Goal: Communication & Community: Share content

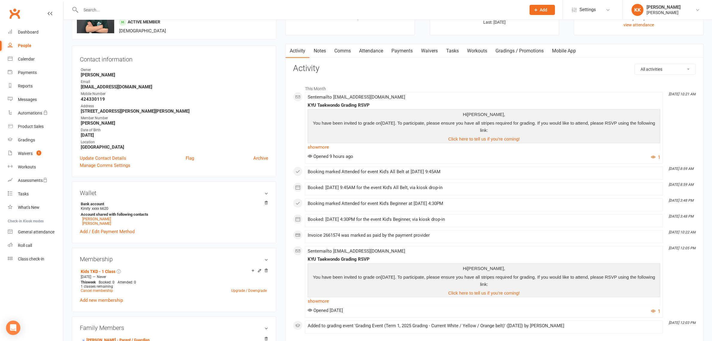
click at [116, 4] on div at bounding box center [297, 9] width 450 height 19
click at [116, 8] on input "text" at bounding box center [300, 10] width 443 height 8
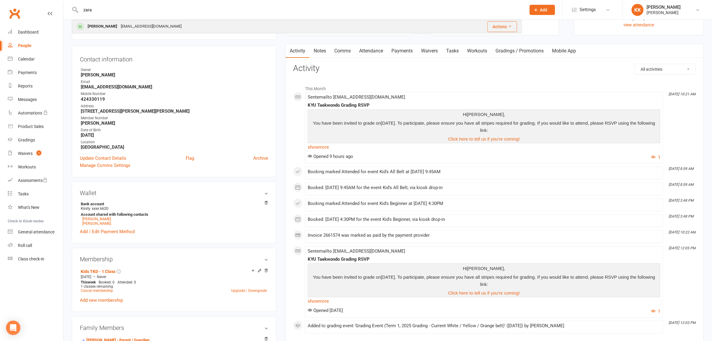
type input "zara"
click at [119, 28] on div "[EMAIL_ADDRESS][DOMAIN_NAME]" at bounding box center [151, 26] width 64 height 9
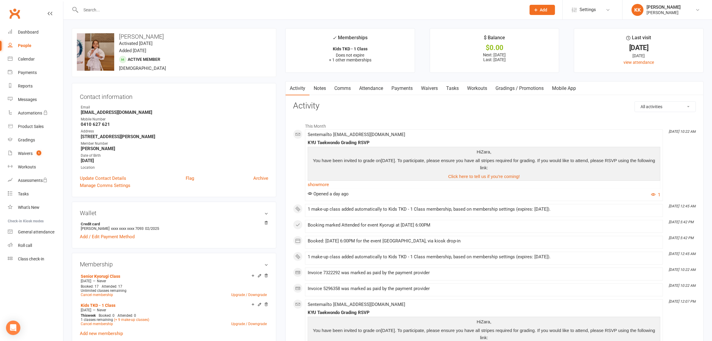
click at [118, 12] on input "text" at bounding box center [300, 10] width 443 height 8
type input "y"
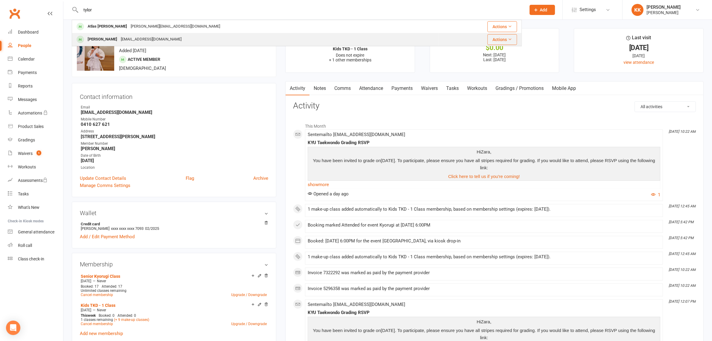
type input "tylor"
click at [121, 39] on div "[EMAIL_ADDRESS][DOMAIN_NAME]" at bounding box center [151, 39] width 64 height 9
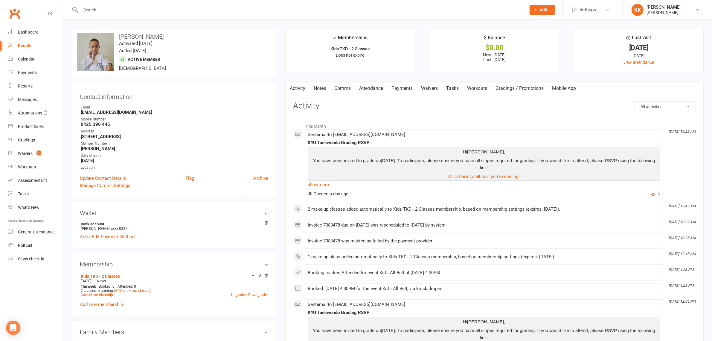
scroll to position [262, 0]
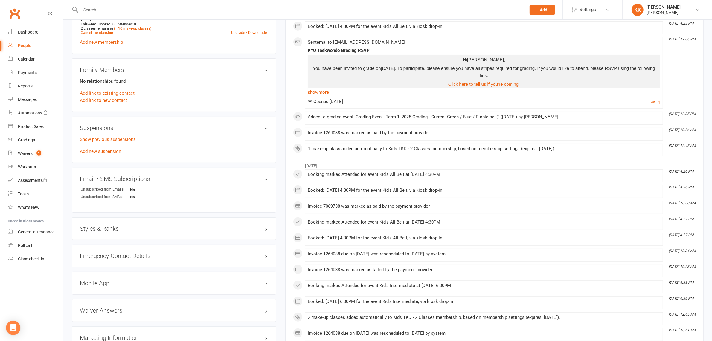
click at [129, 232] on div "Styles & Ranks" at bounding box center [174, 228] width 205 height 23
click at [151, 224] on div "Styles & Ranks" at bounding box center [174, 228] width 205 height 23
click at [152, 229] on h3 "Styles & Ranks" at bounding box center [174, 228] width 189 height 7
click at [165, 13] on input "text" at bounding box center [300, 10] width 443 height 8
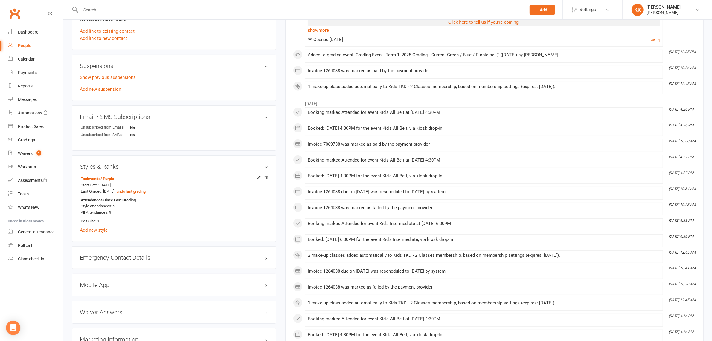
scroll to position [337, 0]
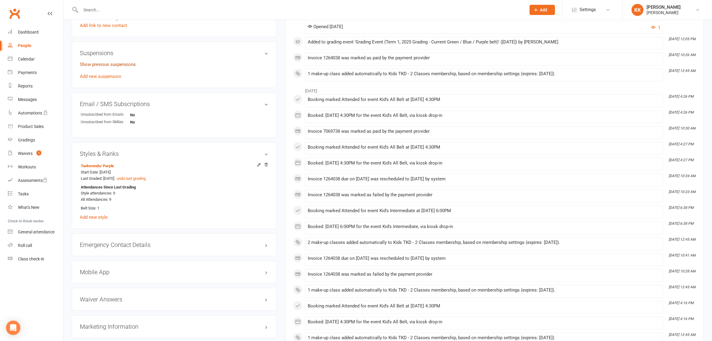
click at [107, 67] on link "Show previous suspensions" at bounding box center [108, 64] width 56 height 5
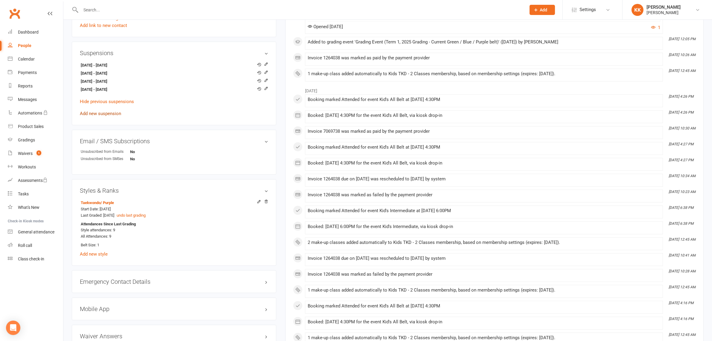
click at [105, 113] on link "Add new suspension" at bounding box center [100, 113] width 41 height 5
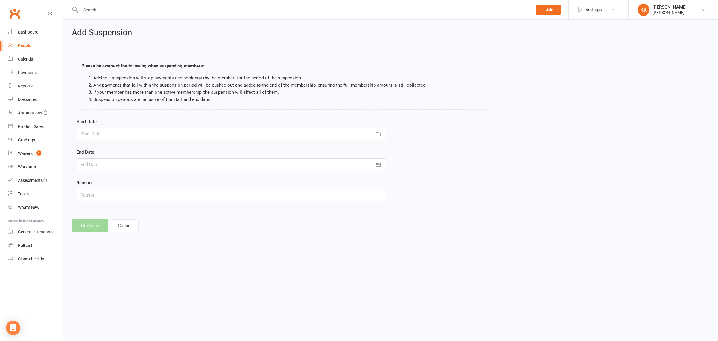
click at [138, 140] on div at bounding box center [232, 133] width 310 height 13
click at [126, 193] on span "16" at bounding box center [127, 194] width 5 height 5
type input "[DATE]"
click at [117, 171] on form "Start Date [DATE] [DATE] Sun Mon Tue Wed Thu Fri Sat 36 31 01 02 03 04 05 06 37…" at bounding box center [232, 159] width 310 height 83
click at [97, 197] on input "text" at bounding box center [232, 195] width 310 height 13
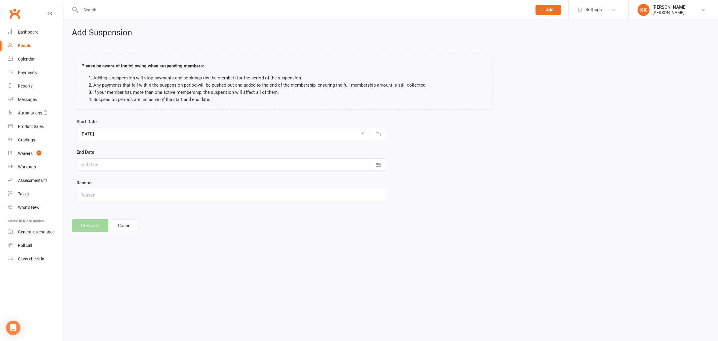
click at [96, 210] on div "Add Suspension Please be aware of the following when suspending members: Adding…" at bounding box center [390, 130] width 655 height 220
click at [110, 171] on form "Start Date [DATE] [DATE] Sun Mon Tue Wed Thu Fri Sat 36 31 01 02 03 04 05 06 37…" at bounding box center [232, 159] width 310 height 83
click at [114, 166] on div at bounding box center [232, 164] width 310 height 13
click at [124, 249] on button "30" at bounding box center [127, 247] width 13 height 11
type input "[DATE]"
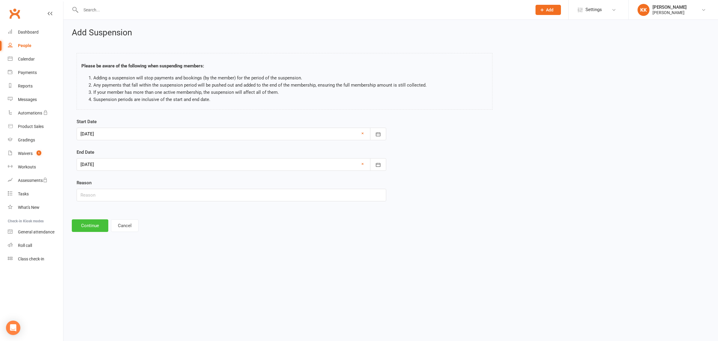
click at [90, 228] on button "Continue" at bounding box center [90, 225] width 37 height 13
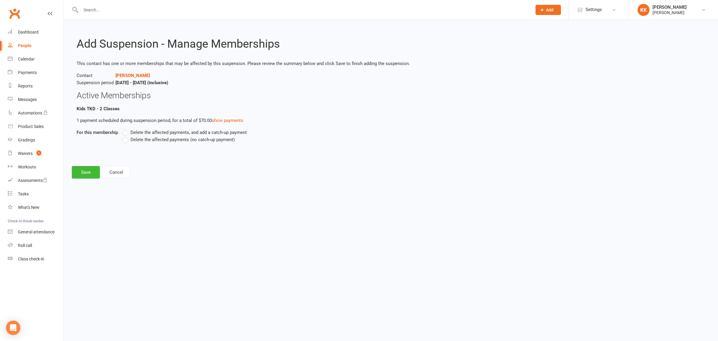
click at [149, 132] on span "Delete the affected payments, and add a catch-up payment" at bounding box center [188, 132] width 116 height 6
click at [126, 129] on input "Delete the affected payments, and add a catch-up payment" at bounding box center [124, 129] width 4 height 0
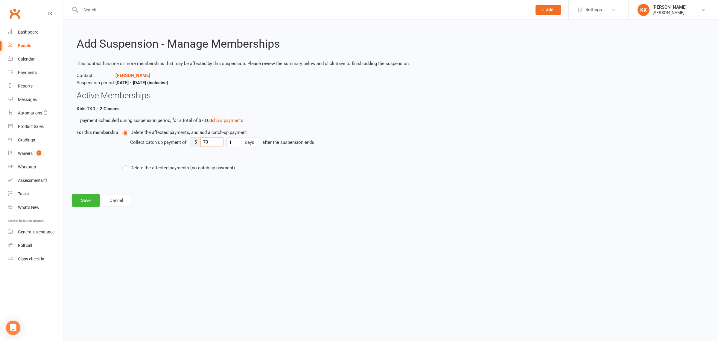
drag, startPoint x: 216, startPoint y: 138, endPoint x: 162, endPoint y: 149, distance: 54.8
click at [162, 149] on div "Collect catch up payment of $ 70 1 days after the suspension ends" at bounding box center [331, 146] width 402 height 21
type input "5"
click at [135, 152] on div "Collect catch up payment of $ 5 1 days after the suspension ends" at bounding box center [331, 146] width 402 height 21
click at [86, 201] on button "Save" at bounding box center [86, 200] width 28 height 13
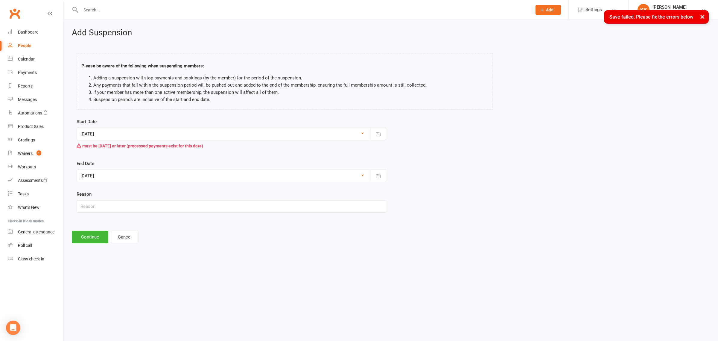
click at [210, 133] on div at bounding box center [232, 133] width 310 height 13
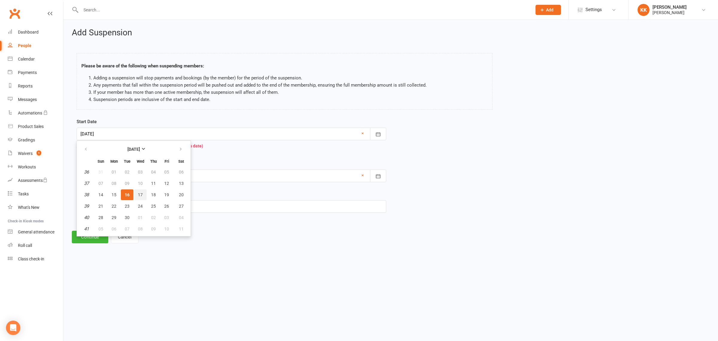
click at [140, 192] on span "17" at bounding box center [140, 194] width 5 height 5
type input "[DATE]"
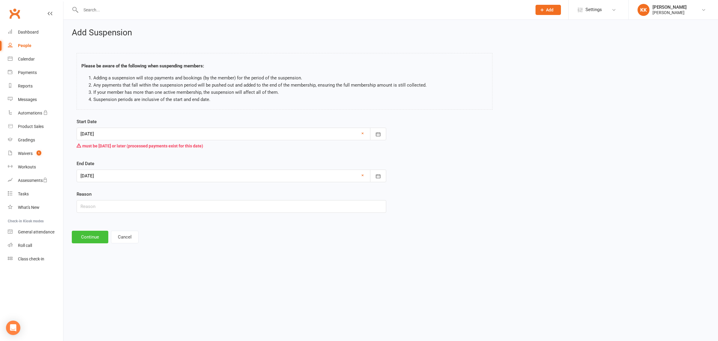
click at [90, 238] on button "Continue" at bounding box center [90, 236] width 37 height 13
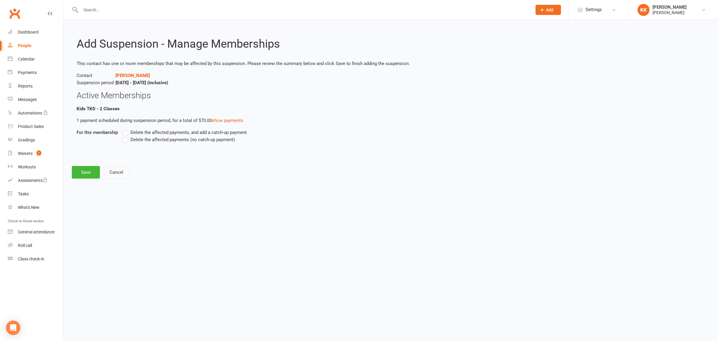
click at [116, 174] on button "Cancel" at bounding box center [117, 172] width 28 height 13
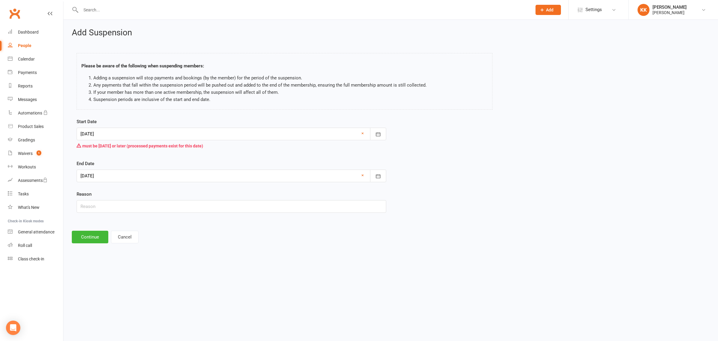
click at [114, 177] on div at bounding box center [232, 175] width 310 height 13
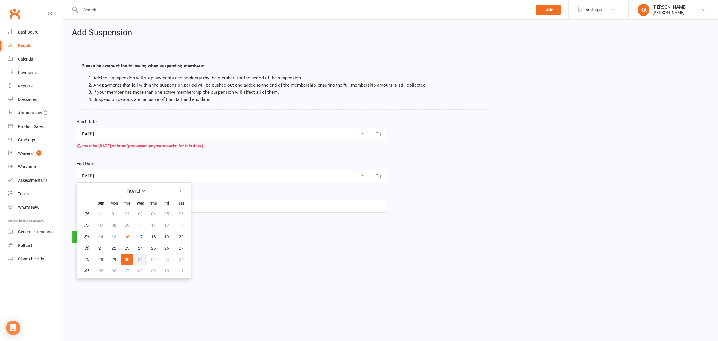
click at [141, 257] on span "01" at bounding box center [140, 259] width 5 height 5
type input "[DATE]"
click at [93, 236] on button "Continue" at bounding box center [90, 236] width 37 height 13
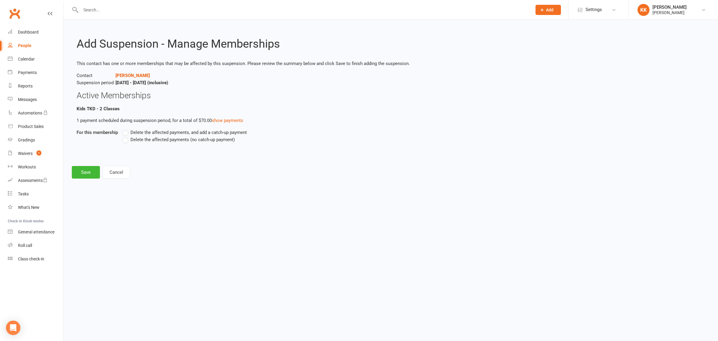
click at [155, 133] on span "Delete the affected payments, and add a catch-up payment" at bounding box center [188, 132] width 116 height 6
click at [126, 129] on input "Delete the affected payments, and add a catch-up payment" at bounding box center [124, 129] width 4 height 0
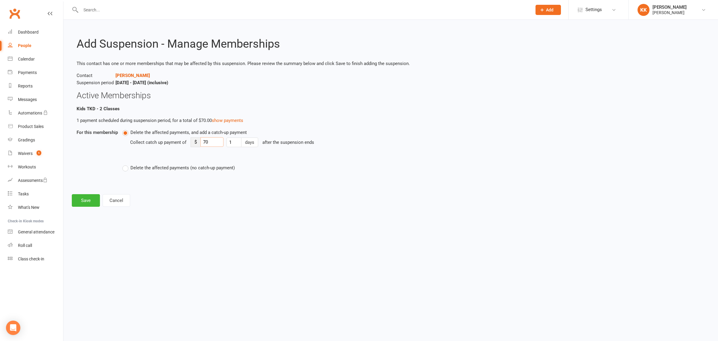
drag, startPoint x: 213, startPoint y: 142, endPoint x: 188, endPoint y: 147, distance: 25.5
click at [189, 146] on div "Collect catch up payment of $ 70 1 days after the suspension ends" at bounding box center [331, 146] width 402 height 21
type input "5"
click at [150, 159] on div "Delete the affected payments, and add a catch-up payment Collect catch up payme…" at bounding box center [327, 150] width 410 height 42
click at [81, 206] on div "Add Suspension - Manage Memberships This contact has one or more memberships th…" at bounding box center [390, 117] width 655 height 195
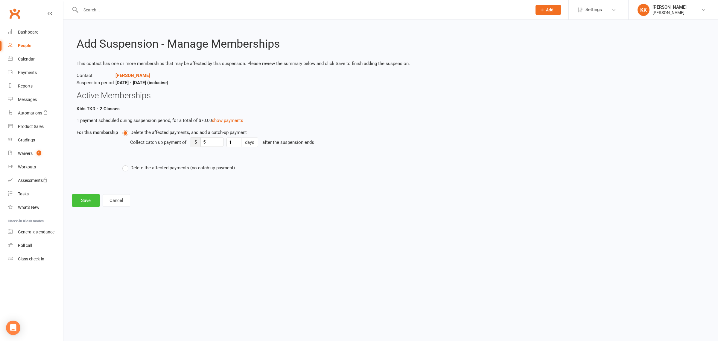
click at [84, 199] on button "Save" at bounding box center [86, 200] width 28 height 13
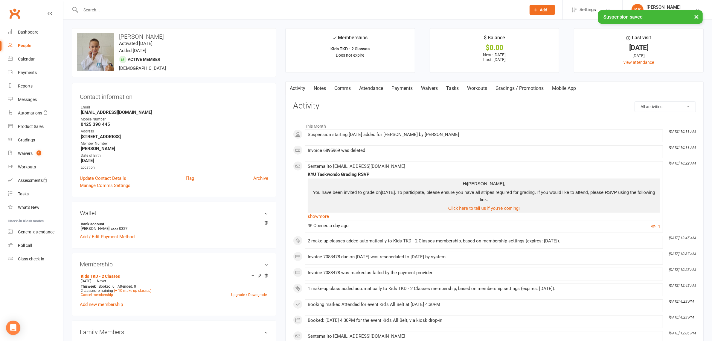
click at [397, 84] on link "Payments" at bounding box center [402, 88] width 30 height 14
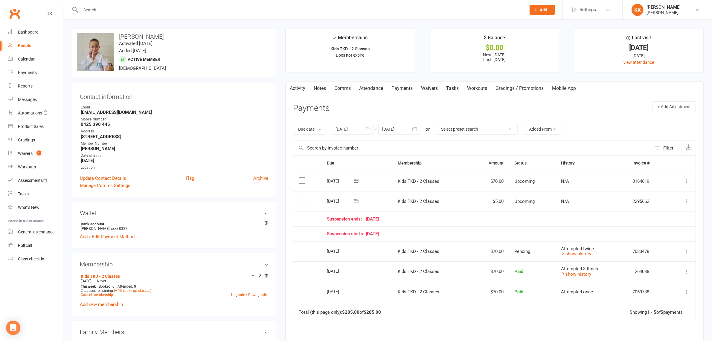
click at [468, 218] on div "Suspension ends: [DATE]" at bounding box center [495, 218] width 337 height 5
click at [374, 90] on link "Attendance" at bounding box center [371, 88] width 32 height 14
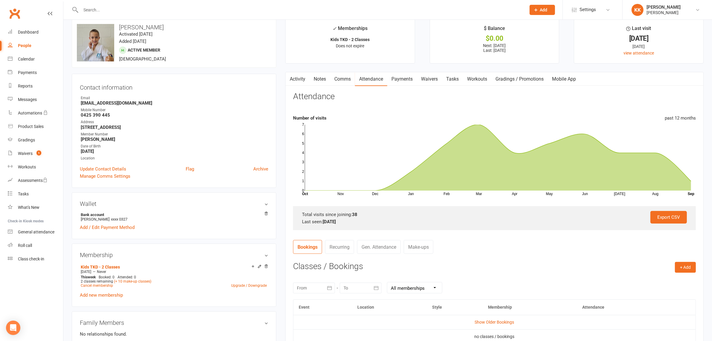
scroll to position [112, 0]
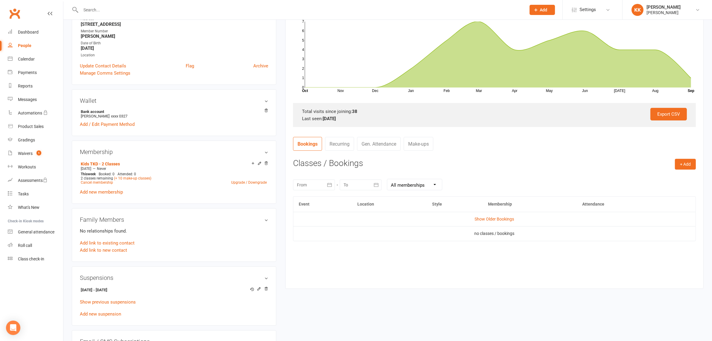
click at [327, 184] on icon "button" at bounding box center [330, 185] width 6 height 6
click at [326, 232] on button "08" at bounding box center [330, 233] width 13 height 11
type input "[DATE]"
click at [376, 184] on icon "button" at bounding box center [376, 185] width 6 height 6
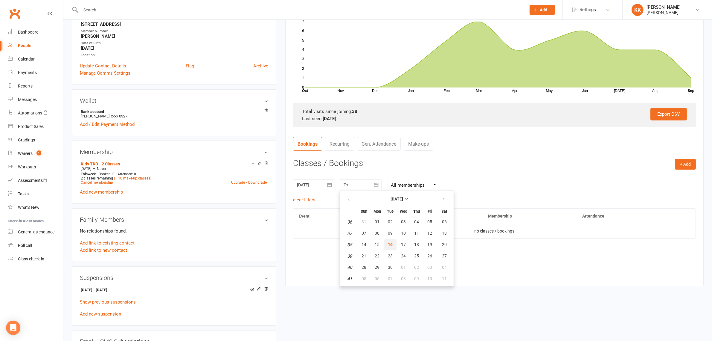
click at [392, 243] on button "16" at bounding box center [390, 244] width 13 height 11
type input "[DATE]"
click at [331, 186] on icon "button" at bounding box center [330, 185] width 6 height 6
click at [328, 219] on span "01" at bounding box center [330, 221] width 5 height 5
type input "[DATE]"
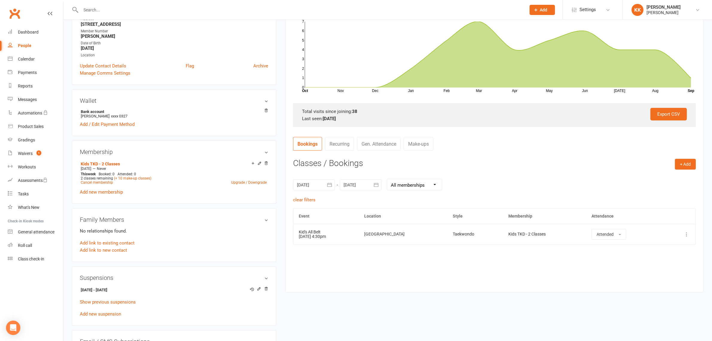
click at [311, 304] on div "upload photo change photo [PERSON_NAME] Activated [DATE] Added [DATE] Active me…" at bounding box center [387, 223] width 641 height 614
click at [22, 140] on div "Gradings" at bounding box center [26, 139] width 17 height 5
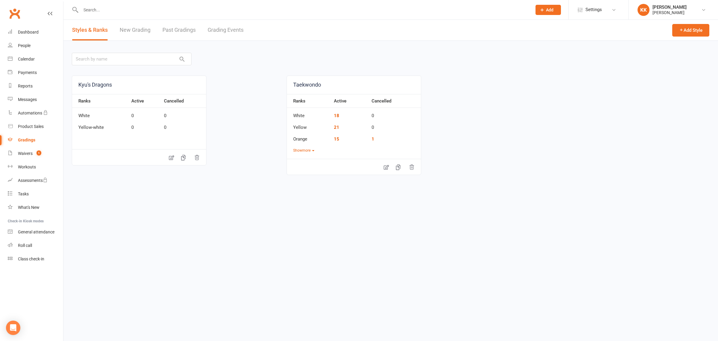
click at [222, 27] on link "Grading Events" at bounding box center [226, 30] width 36 height 21
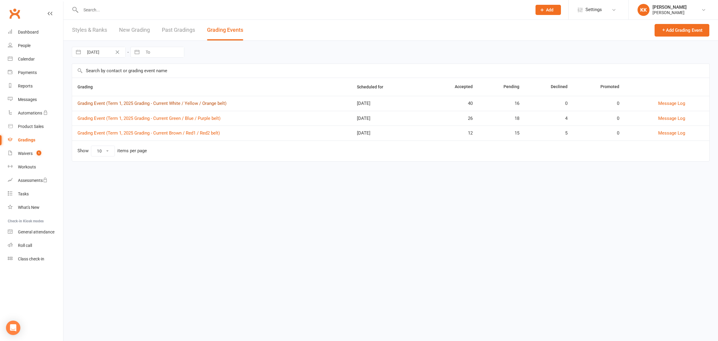
click at [186, 105] on link "Grading Event (Term 1, 2025 Grading - Current White / Yellow / Orange belt)" at bounding box center [151, 103] width 149 height 5
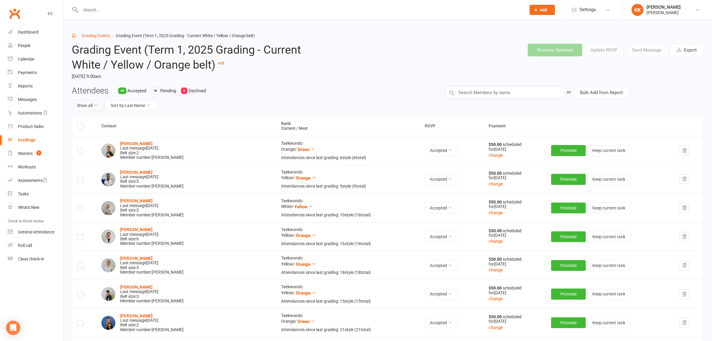
click at [93, 105] on button "Show all" at bounding box center [88, 105] width 32 height 11
click at [99, 134] on link "Accepted only" at bounding box center [101, 131] width 59 height 12
click at [87, 34] on link "Grading Events" at bounding box center [96, 35] width 28 height 5
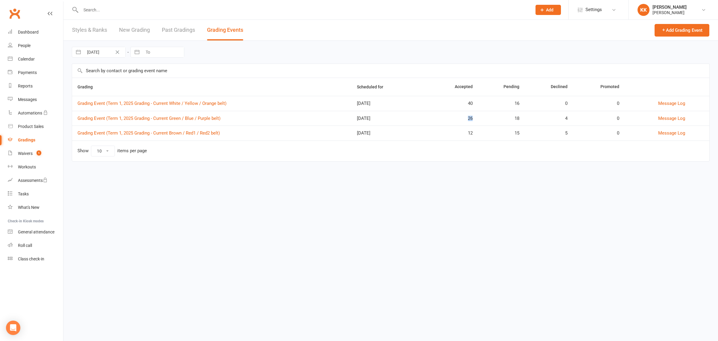
drag, startPoint x: 478, startPoint y: 117, endPoint x: 467, endPoint y: 118, distance: 10.8
click at [467, 118] on td "26" at bounding box center [453, 118] width 50 height 15
click at [464, 120] on div "26" at bounding box center [452, 118] width 39 height 5
click at [162, 117] on link "Grading Event (Term 1, 2025 Grading - Current Green / Blue / Purple belt)" at bounding box center [148, 117] width 143 height 5
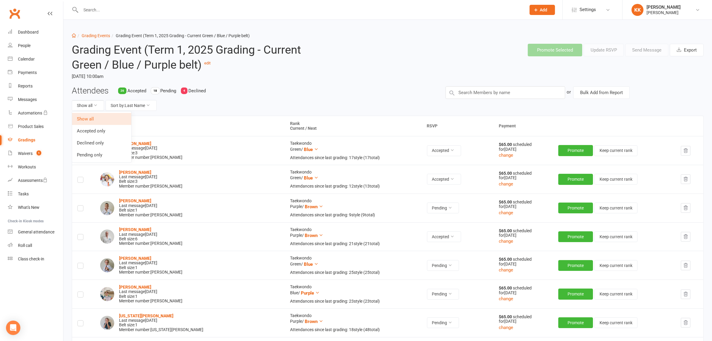
drag, startPoint x: 98, startPoint y: 141, endPoint x: 117, endPoint y: 138, distance: 19.4
click at [98, 141] on link "Declined only" at bounding box center [101, 143] width 59 height 12
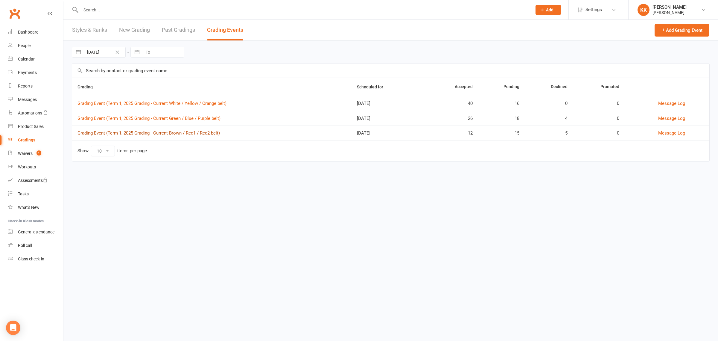
click at [118, 135] on link "Grading Event (Term 1, 2025 Grading - Current Brown / Red1 / Red2 belt)" at bounding box center [148, 132] width 142 height 5
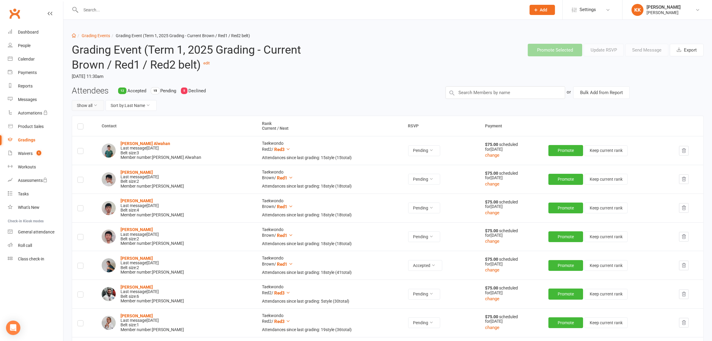
click at [96, 104] on icon at bounding box center [95, 105] width 4 height 4
click at [95, 141] on link "Declined only" at bounding box center [101, 143] width 59 height 12
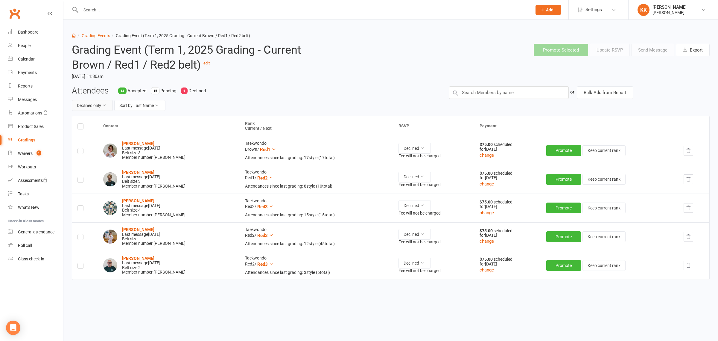
click at [96, 106] on button "Declined only" at bounding box center [92, 105] width 41 height 11
click at [89, 121] on link "Show all" at bounding box center [83, 119] width 59 height 12
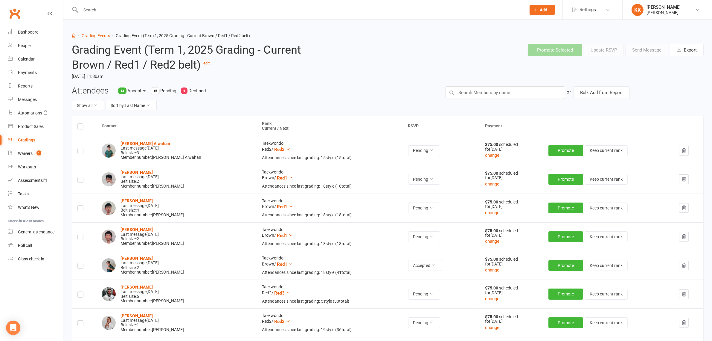
click at [134, 7] on input "text" at bounding box center [300, 10] width 443 height 8
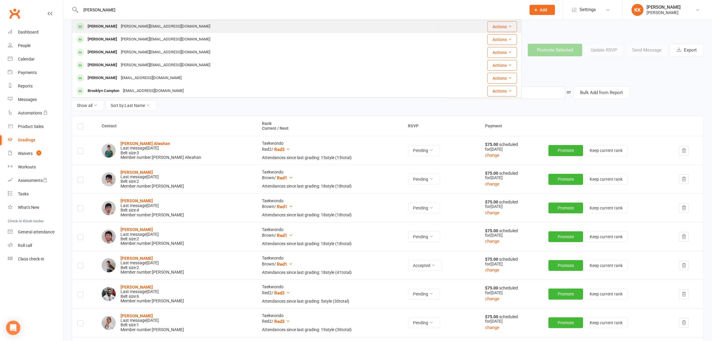
type input "[PERSON_NAME]"
click at [130, 23] on div "[PERSON_NAME][EMAIL_ADDRESS][DOMAIN_NAME]" at bounding box center [165, 26] width 93 height 9
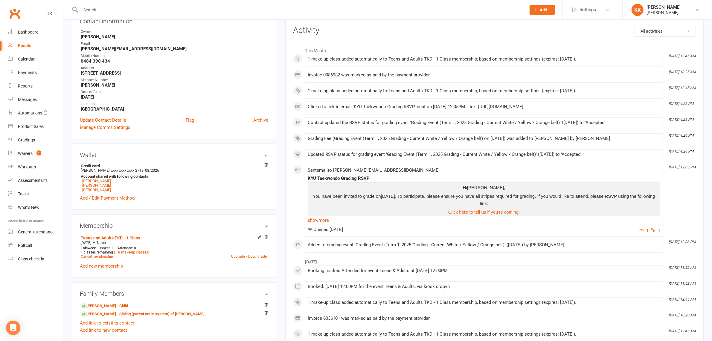
scroll to position [224, 0]
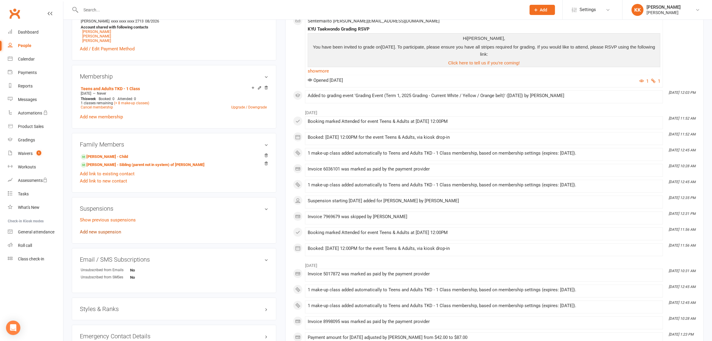
click at [111, 232] on link "Add new suspension" at bounding box center [100, 231] width 41 height 5
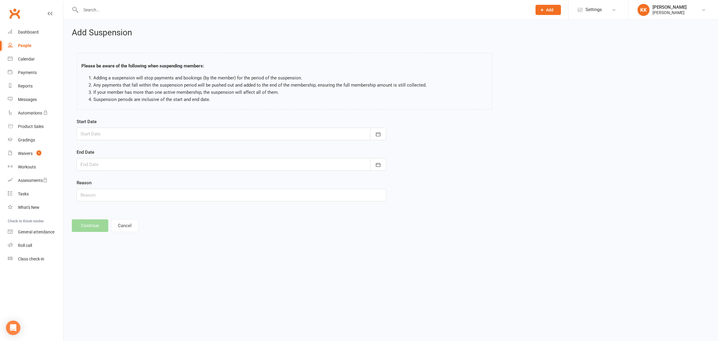
click at [135, 141] on form "Start Date [DATE] Sun Mon Tue Wed Thu Fri Sat 36 31 01 02 03 04 05 06 37 07 08 …" at bounding box center [232, 159] width 310 height 83
click at [134, 135] on div at bounding box center [232, 133] width 310 height 13
click at [141, 194] on span "17" at bounding box center [140, 194] width 5 height 5
type input "[DATE]"
click at [98, 159] on div at bounding box center [232, 164] width 310 height 13
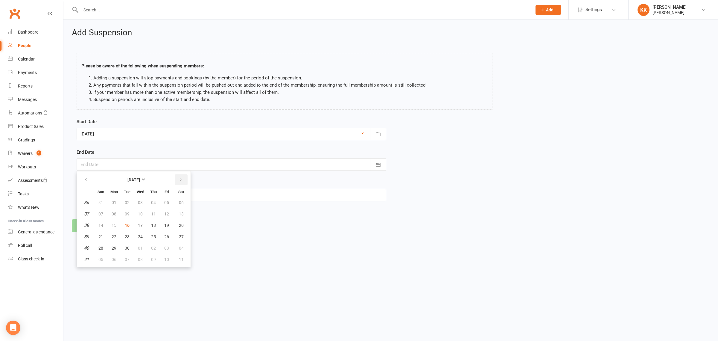
click at [186, 185] on th at bounding box center [181, 179] width 15 height 13
click at [179, 179] on icon "button" at bounding box center [181, 179] width 4 height 5
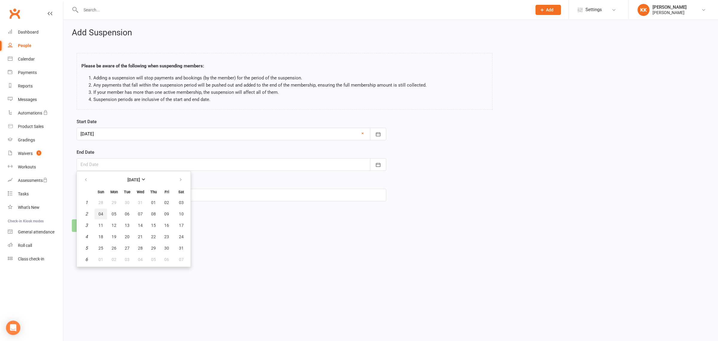
click at [98, 215] on button "04" at bounding box center [101, 213] width 13 height 11
type input "[DATE]"
click at [90, 223] on button "Continue" at bounding box center [90, 225] width 37 height 13
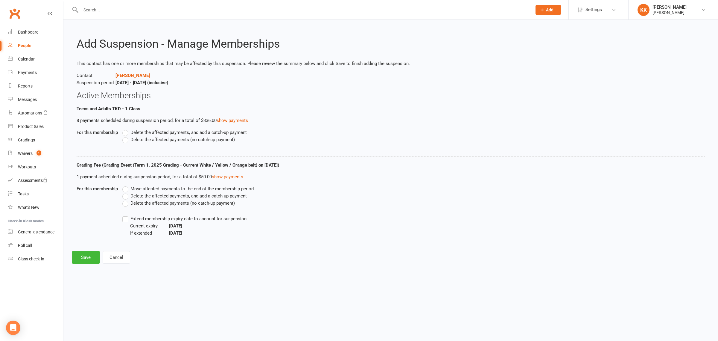
click at [158, 130] on span "Delete the affected payments, and add a catch-up payment" at bounding box center [188, 132] width 116 height 6
click at [126, 129] on input "Delete the affected payments, and add a catch-up payment" at bounding box center [124, 129] width 4 height 0
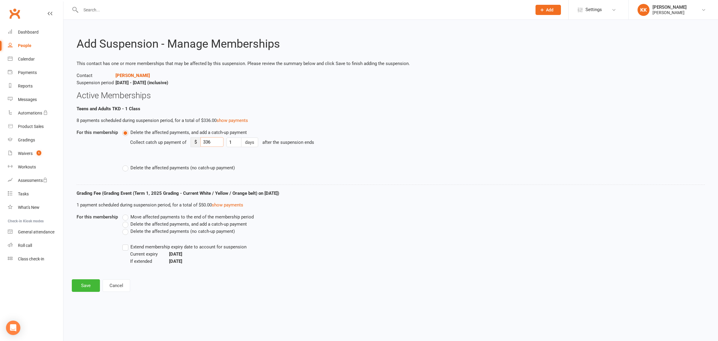
drag, startPoint x: 215, startPoint y: 140, endPoint x: 180, endPoint y: 147, distance: 35.2
click at [180, 147] on div "Collect catch up payment of $ 336 1 days after the suspension ends" at bounding box center [331, 146] width 402 height 21
type input "5"
click at [171, 156] on div "Collect catch up payment of $ 5 1 days after the suspension ends" at bounding box center [331, 146] width 402 height 21
click at [114, 281] on button "Cancel" at bounding box center [117, 285] width 28 height 13
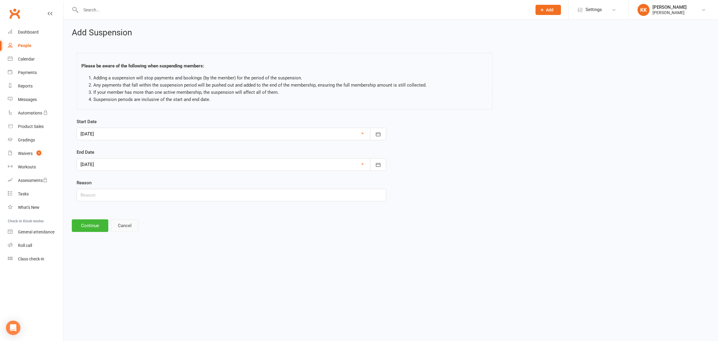
click at [123, 226] on button "Cancel" at bounding box center [125, 225] width 28 height 13
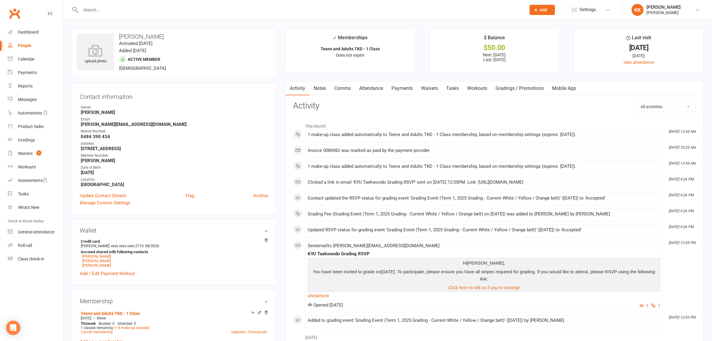
click at [403, 85] on link "Payments" at bounding box center [402, 88] width 30 height 14
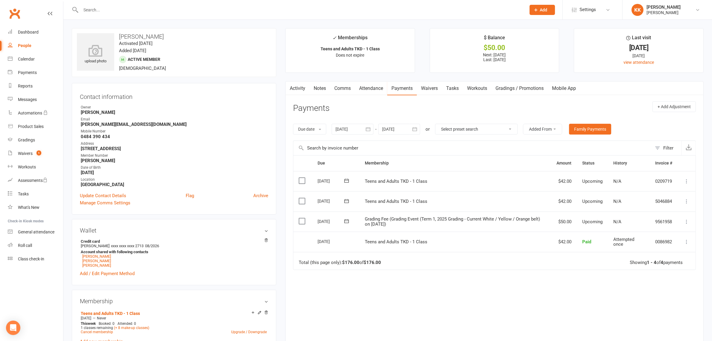
click at [688, 204] on icon at bounding box center [687, 201] width 6 height 6
click at [642, 253] on link "Skip" at bounding box center [655, 249] width 71 height 12
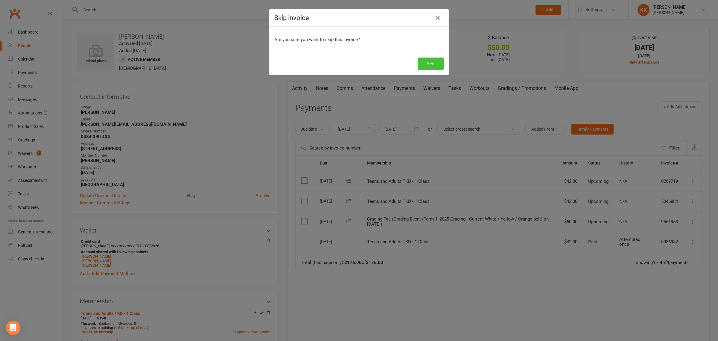
click at [423, 63] on button "Yes" at bounding box center [431, 63] width 26 height 13
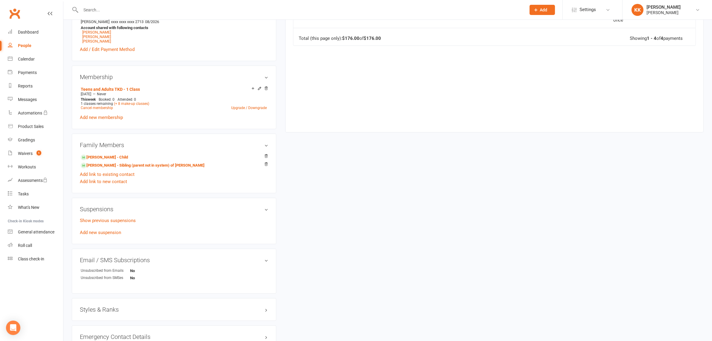
scroll to position [224, 0]
click at [114, 234] on link "Add new suspension" at bounding box center [100, 231] width 41 height 5
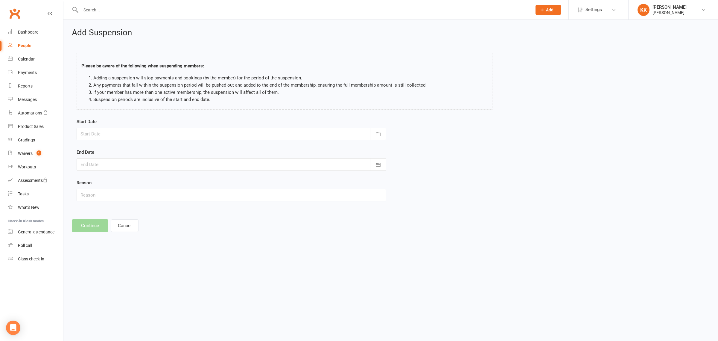
click at [129, 127] on div at bounding box center [232, 133] width 310 height 13
click at [179, 192] on span "20" at bounding box center [181, 194] width 5 height 5
type input "[DATE]"
click at [95, 166] on div at bounding box center [232, 164] width 310 height 13
click at [179, 179] on icon "button" at bounding box center [181, 179] width 4 height 5
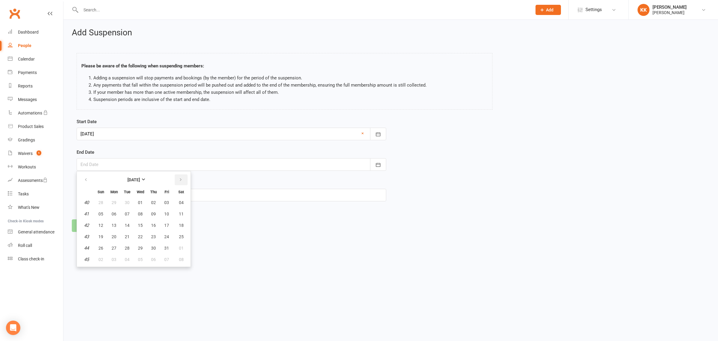
click at [179, 179] on icon "button" at bounding box center [181, 179] width 4 height 5
click at [100, 214] on span "04" at bounding box center [100, 213] width 5 height 5
type input "[DATE]"
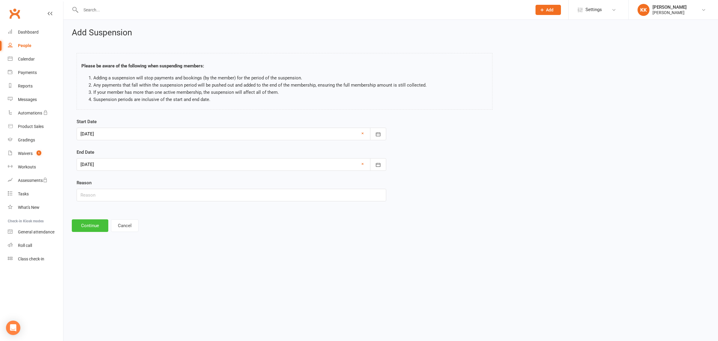
click at [90, 227] on button "Continue" at bounding box center [90, 225] width 37 height 13
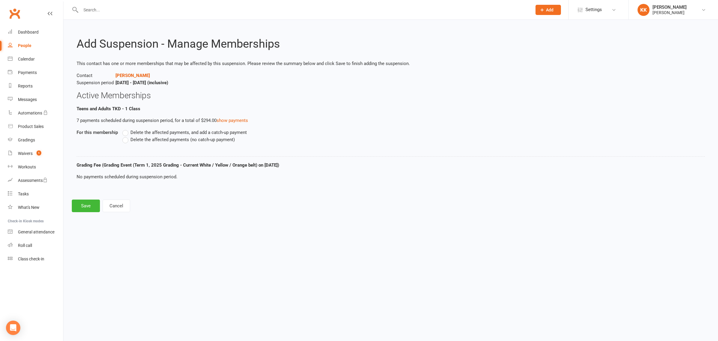
click at [154, 129] on span "Delete the affected payments, and add a catch-up payment" at bounding box center [188, 132] width 116 height 6
click at [126, 129] on input "Delete the affected payments, and add a catch-up payment" at bounding box center [124, 129] width 4 height 0
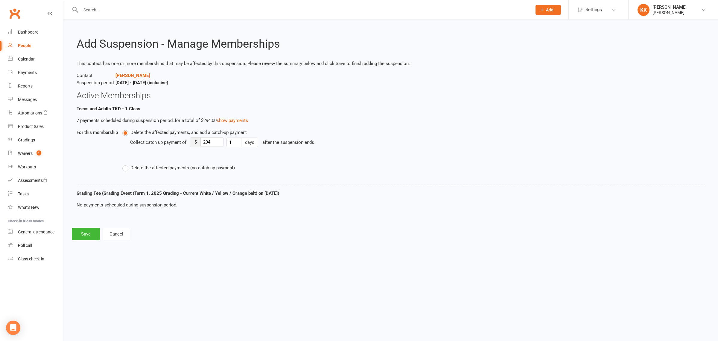
click at [123, 241] on div "Add Suspension - Manage Memberships This contact has one or more memberships th…" at bounding box center [390, 134] width 655 height 229
click at [122, 235] on button "Cancel" at bounding box center [117, 233] width 28 height 13
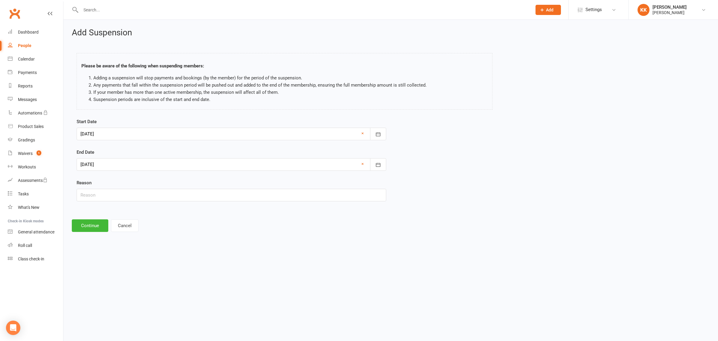
click at [113, 132] on div at bounding box center [232, 133] width 310 height 13
click at [112, 204] on span "22" at bounding box center [114, 205] width 5 height 5
type input "[DATE]"
click at [94, 226] on button "Continue" at bounding box center [90, 225] width 37 height 13
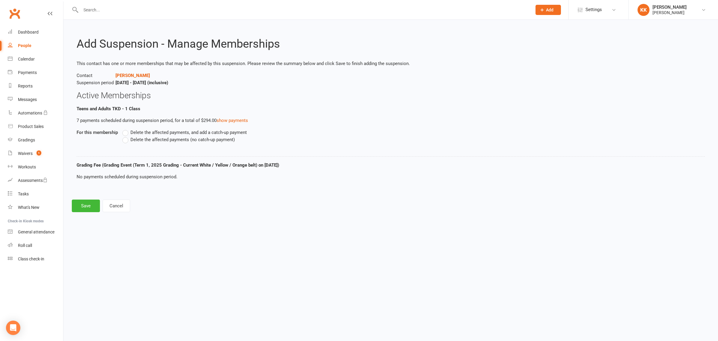
click at [170, 131] on span "Delete the affected payments, and add a catch-up payment" at bounding box center [188, 132] width 116 height 6
click at [126, 129] on input "Delete the affected payments, and add a catch-up payment" at bounding box center [124, 129] width 4 height 0
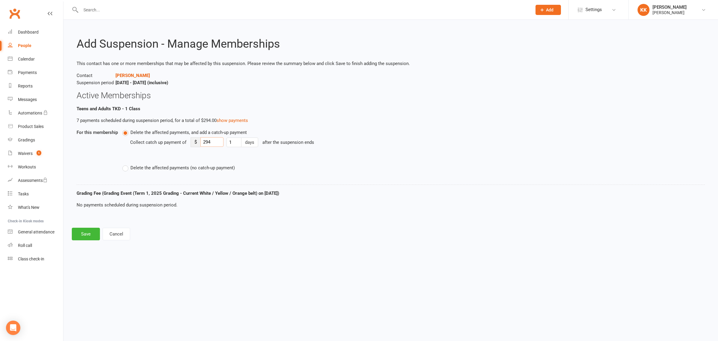
drag, startPoint x: 197, startPoint y: 140, endPoint x: 182, endPoint y: 141, distance: 14.7
click at [182, 141] on div "Collect catch up payment of $ 294 1 days after the suspension ends" at bounding box center [331, 146] width 402 height 21
type input "5"
click at [204, 157] on div "Delete the affected payments, and add a catch-up payment Collect catch up payme…" at bounding box center [327, 150] width 410 height 42
click at [89, 234] on button "Save" at bounding box center [86, 233] width 28 height 13
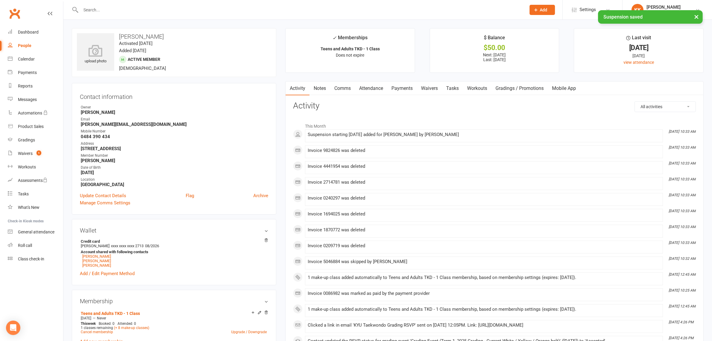
click at [397, 87] on link "Payments" at bounding box center [402, 88] width 30 height 14
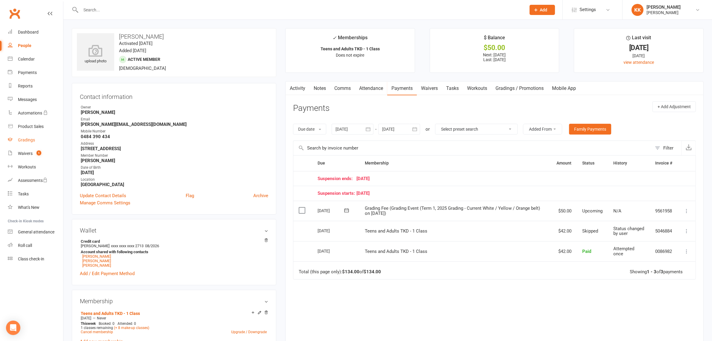
click at [30, 140] on div "Gradings" at bounding box center [26, 139] width 17 height 5
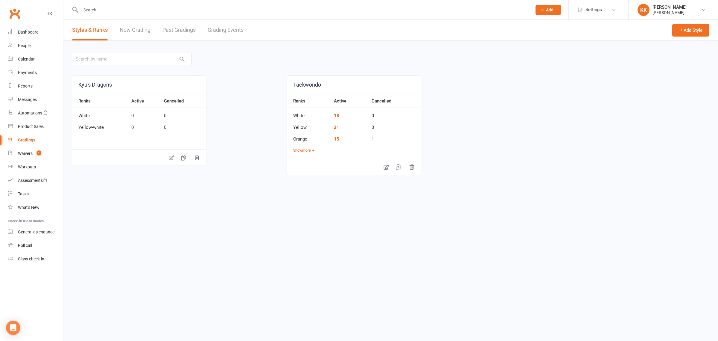
click at [222, 30] on link "Grading Events" at bounding box center [226, 30] width 36 height 21
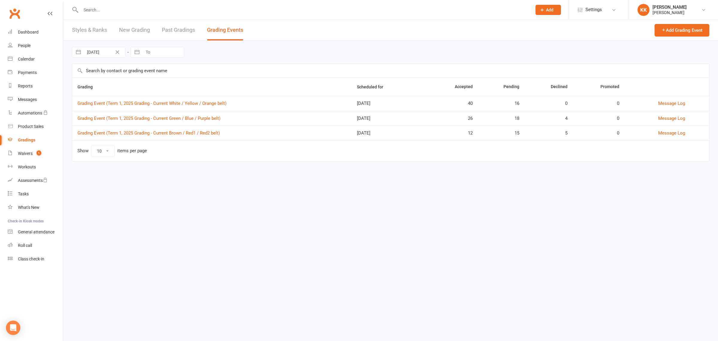
click at [171, 35] on link "Past Gradings" at bounding box center [178, 30] width 33 height 21
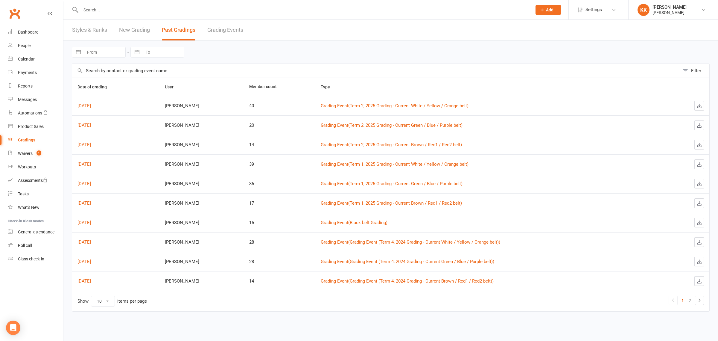
click at [219, 29] on link "Grading Events" at bounding box center [225, 30] width 36 height 21
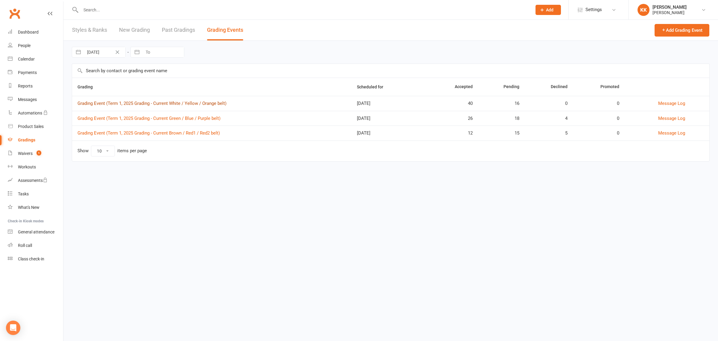
click at [189, 104] on link "Grading Event (Term 1, 2025 Grading - Current White / Yellow / Orange belt)" at bounding box center [151, 103] width 149 height 5
click at [677, 105] on link "Message Log" at bounding box center [671, 103] width 27 height 5
click at [191, 9] on input "text" at bounding box center [303, 10] width 449 height 8
type input "[PERSON_NAME]"
drag, startPoint x: 172, startPoint y: 247, endPoint x: 196, endPoint y: 194, distance: 57.7
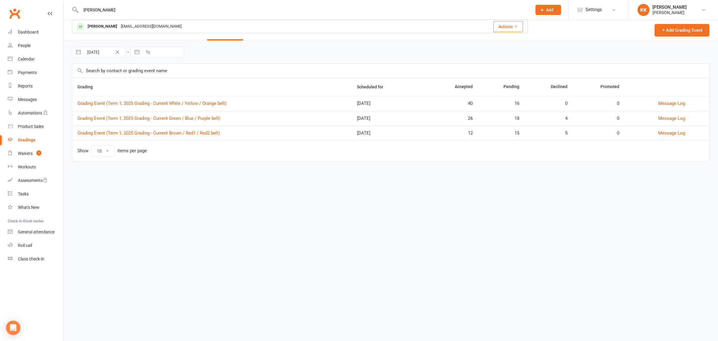
click at [172, 178] on html "[PERSON_NAME] Evans [EMAIL_ADDRESS][DOMAIN_NAME] Actions Prospect Member Non-at…" at bounding box center [359, 89] width 718 height 178
click at [215, 101] on link "Grading Event (Term 1, 2025 Grading - Current White / Yellow / Orange belt)" at bounding box center [151, 103] width 149 height 5
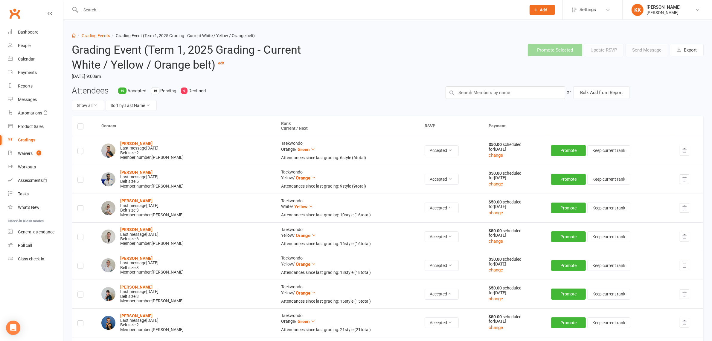
scroll to position [461, 0]
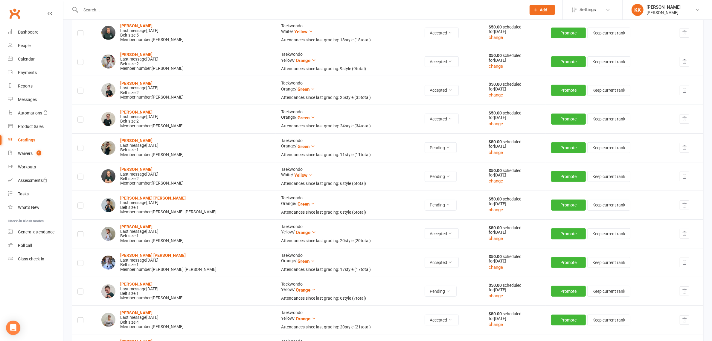
click at [198, 174] on div "[PERSON_NAME] Last message [DATE] Belt size: 2 Member number: [PERSON_NAME]" at bounding box center [185, 176] width 169 height 19
click at [79, 177] on label at bounding box center [80, 177] width 6 height 0
click at [79, 174] on input "checkbox" at bounding box center [80, 174] width 6 height 0
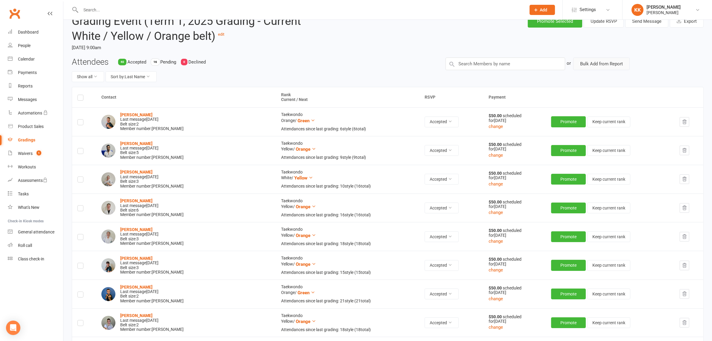
scroll to position [0, 0]
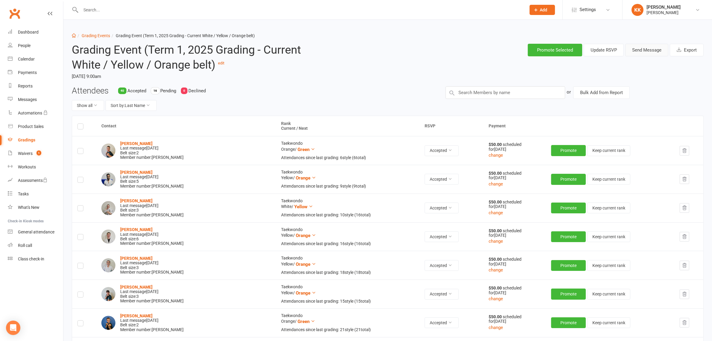
click at [639, 53] on button "Send Message" at bounding box center [647, 50] width 43 height 13
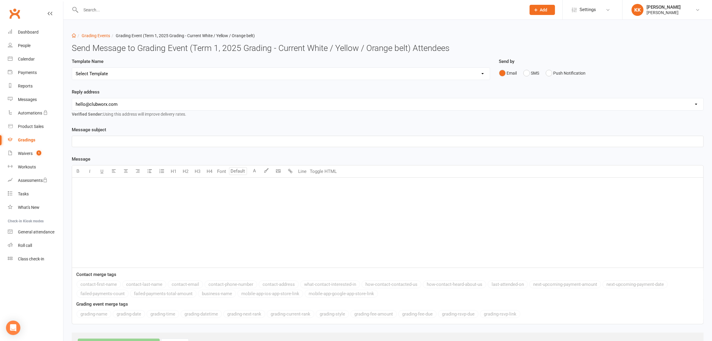
click at [113, 71] on select "Select Template [Email] Grading RSVP invite [Email] Grading RSVP invite - New […" at bounding box center [281, 74] width 418 height 12
select select "1"
click at [72, 68] on select "Select Template [Email] Grading RSVP invite [Email] Grading RSVP invite - New […" at bounding box center [281, 74] width 418 height 12
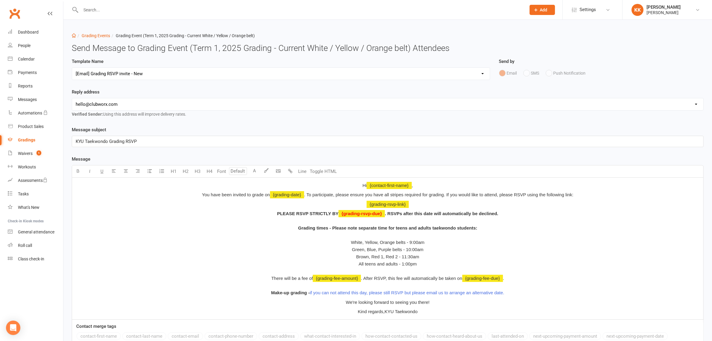
click at [188, 129] on div "Message subject KYU Taekwondo Grading RSVP" at bounding box center [388, 136] width 632 height 21
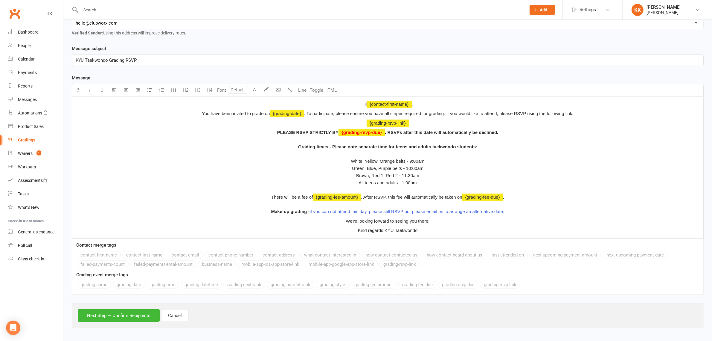
scroll to position [82, 0]
click at [133, 308] on div "Next Step — Confirm Recipients Cancel" at bounding box center [388, 315] width 632 height 25
click at [133, 317] on button "Next Step — Confirm Recipients" at bounding box center [119, 314] width 82 height 13
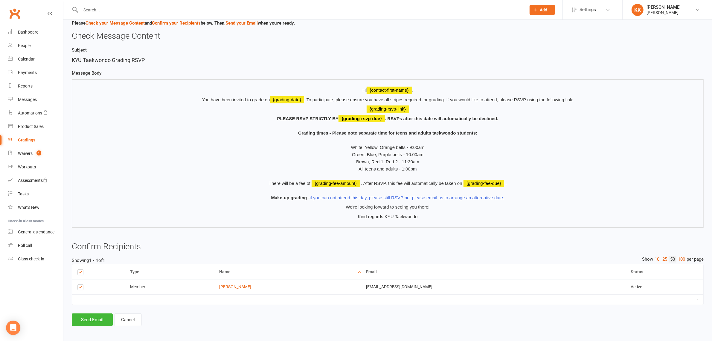
scroll to position [54, 0]
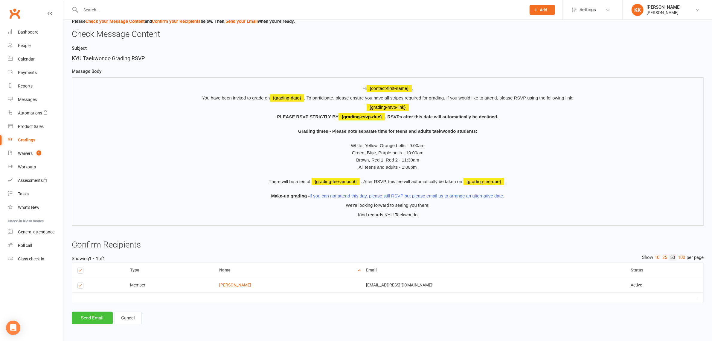
click at [98, 319] on button "Send Email" at bounding box center [92, 317] width 41 height 13
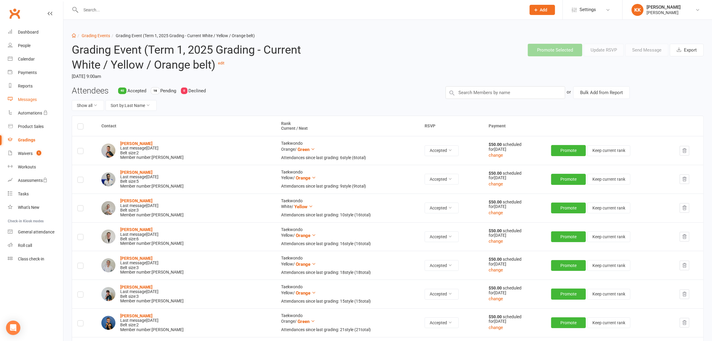
click at [27, 102] on link "Messages" at bounding box center [35, 99] width 55 height 13
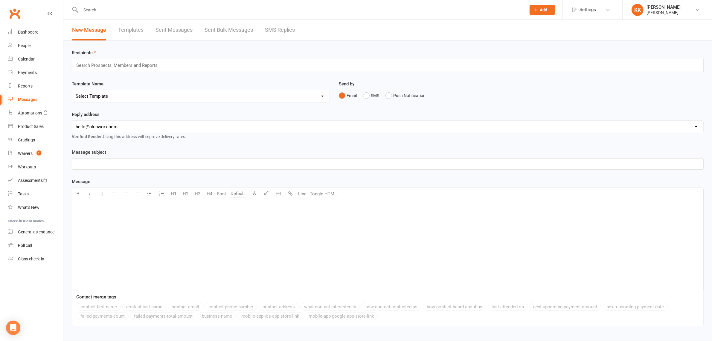
click at [140, 28] on link "Templates" at bounding box center [130, 30] width 25 height 21
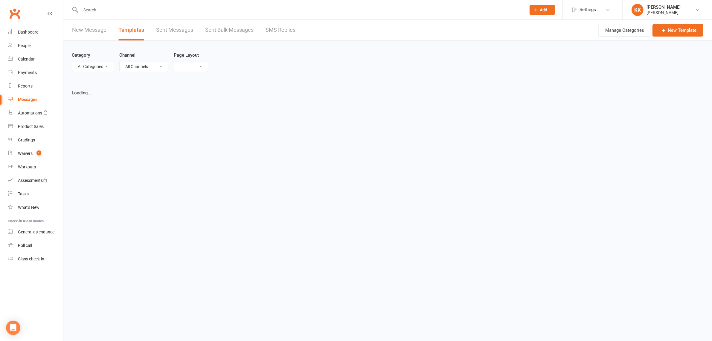
select select "grid"
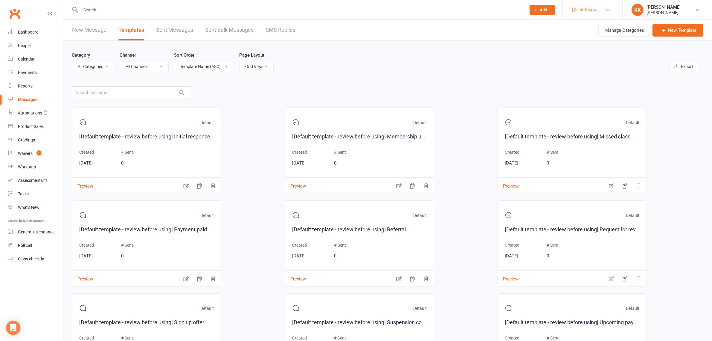
scroll to position [457, 0]
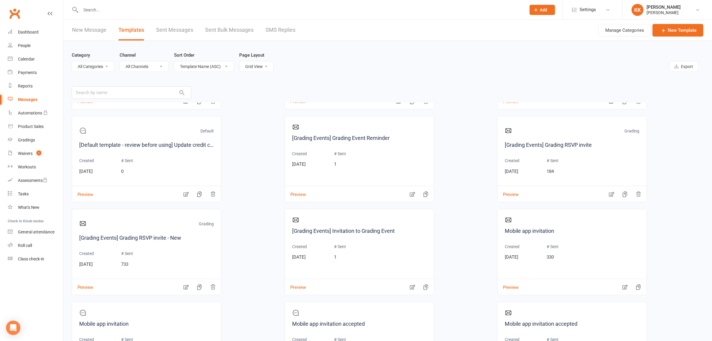
click at [229, 260] on div "[Grading Events] Confirmation of Successful Grading Created [DATE] # Sent 0 Pre…" at bounding box center [388, 66] width 632 height 828
click at [102, 240] on link "[Grading Events] Grading RSVP invite - New" at bounding box center [146, 237] width 135 height 9
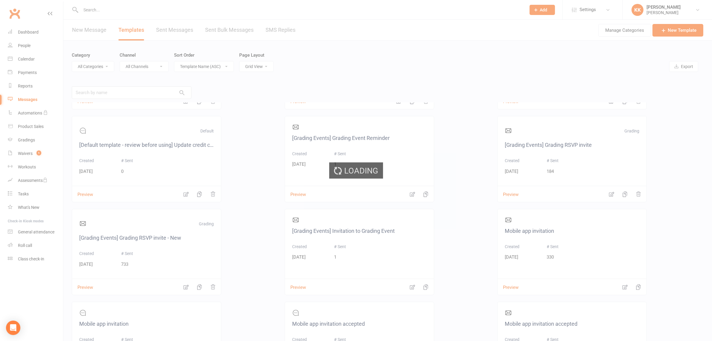
select select "grading_event_template"
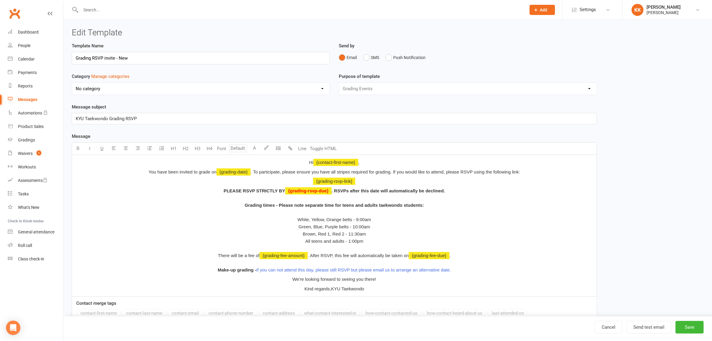
select select "11634"
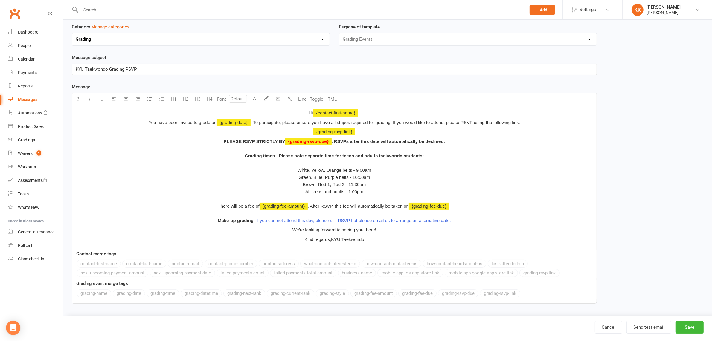
scroll to position [50, 0]
click at [346, 240] on span "KYU Taekwondo" at bounding box center [347, 238] width 33 height 5
click at [322, 236] on span "Kind regards," at bounding box center [318, 238] width 27 height 5
click at [335, 226] on p "We're looking forward to seeing you there!" at bounding box center [335, 229] width 518 height 7
click at [352, 235] on p "Kind regards, [PERSON_NAME]" at bounding box center [335, 238] width 518 height 7
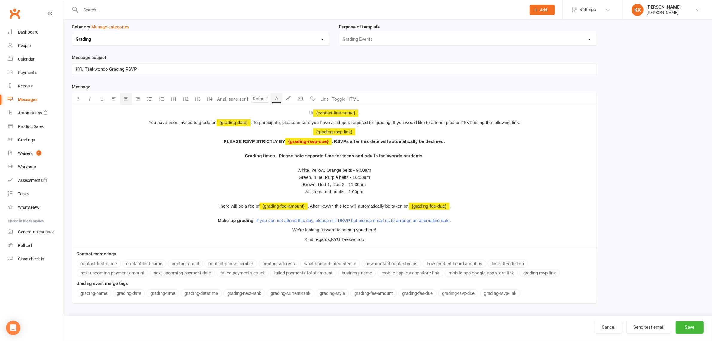
click at [315, 237] on span "Kind regards," at bounding box center [318, 238] width 27 height 5
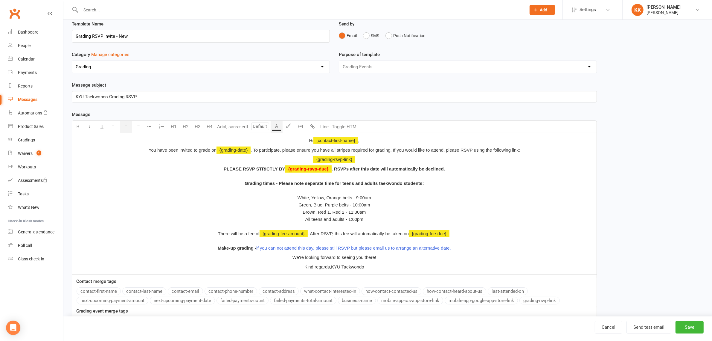
scroll to position [0, 0]
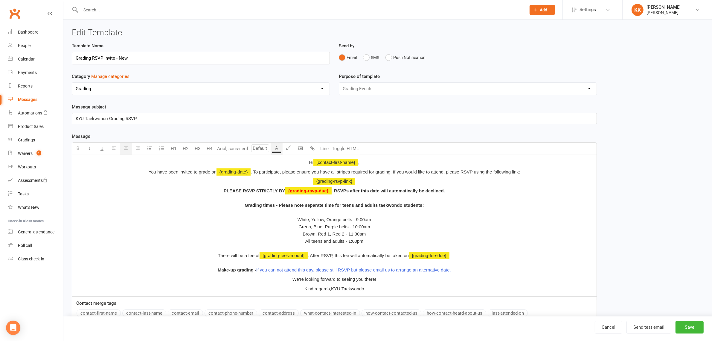
click at [335, 169] on span ". To participate, please ensure you have all stripes required for grading. If y…" at bounding box center [386, 171] width 270 height 5
click at [701, 323] on button "Save" at bounding box center [690, 326] width 28 height 13
select select "grid"
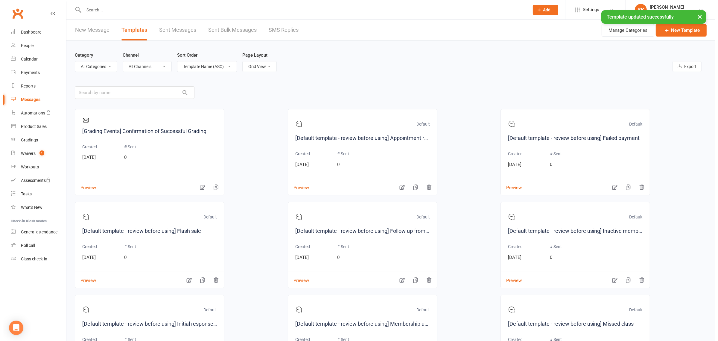
scroll to position [457, 0]
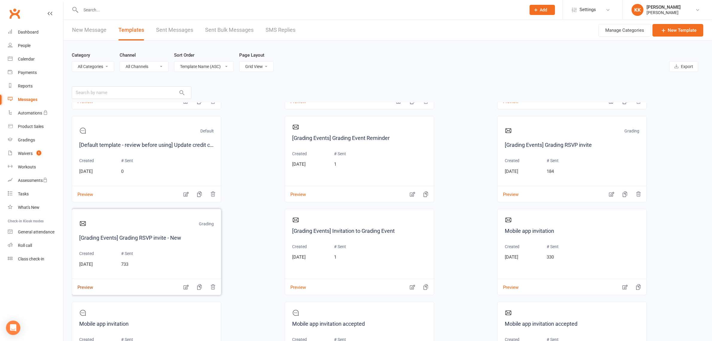
click at [81, 286] on button "Preview" at bounding box center [82, 283] width 21 height 6
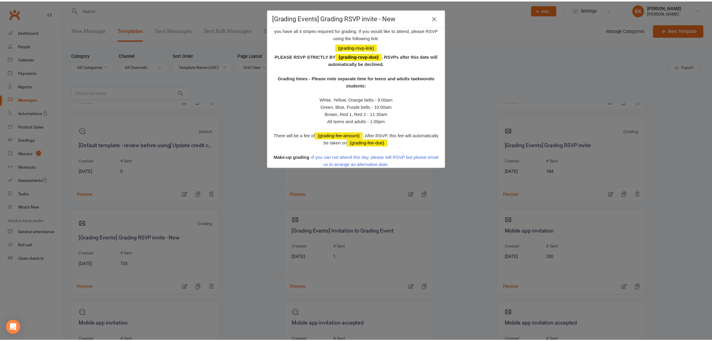
scroll to position [57, 0]
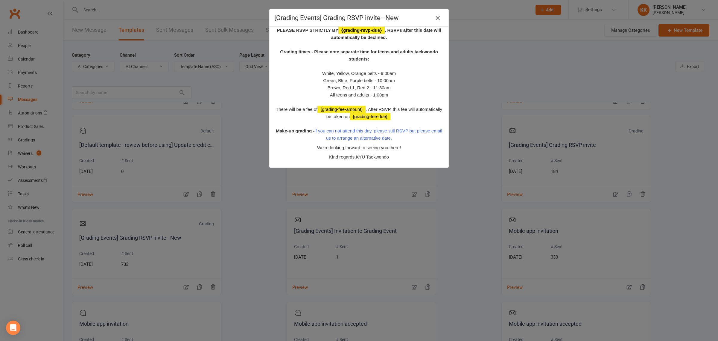
click at [437, 17] on icon "button" at bounding box center [437, 17] width 7 height 7
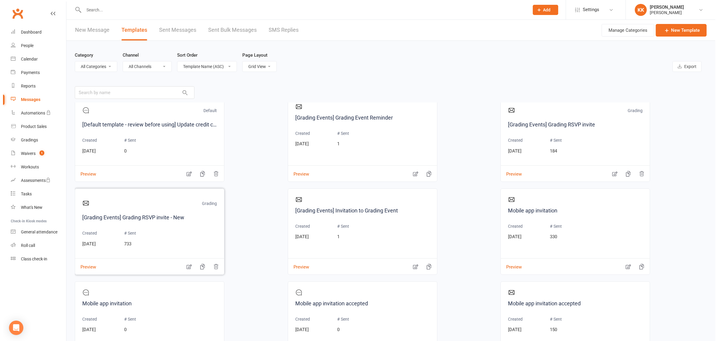
scroll to position [494, 0]
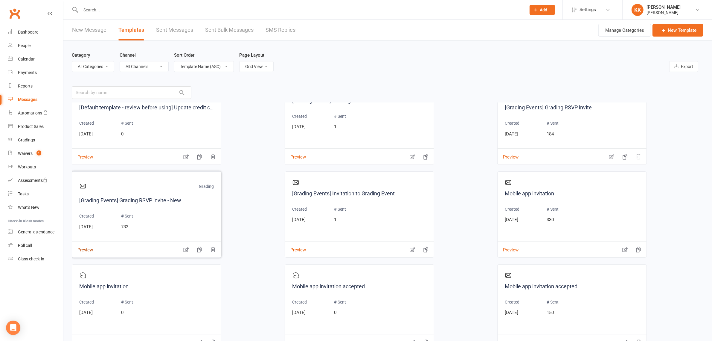
click at [92, 247] on button "Preview" at bounding box center [82, 245] width 21 height 6
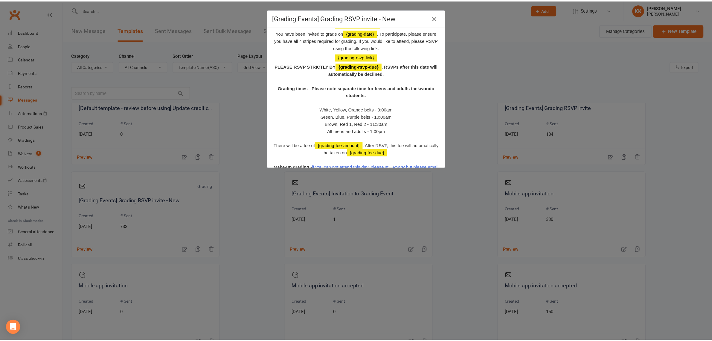
scroll to position [57, 0]
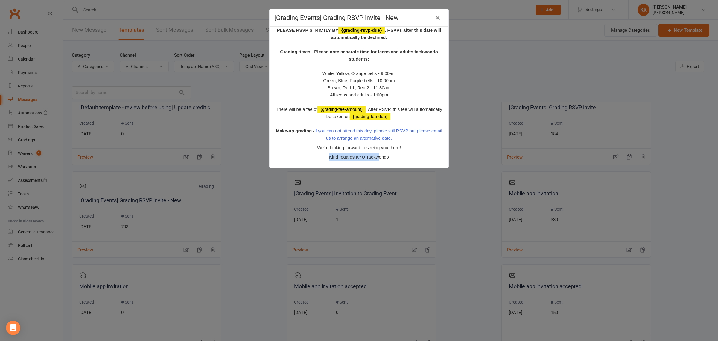
drag, startPoint x: 358, startPoint y: 162, endPoint x: 305, endPoint y: 158, distance: 52.8
click at [300, 158] on div "Hi {contact-first-name} , You have been invited to grade on {grading-date} . To…" at bounding box center [359, 72] width 178 height 181
click at [387, 160] on div "Hi {contact-first-name} , You have been invited to grade on {grading-date} . To…" at bounding box center [359, 72] width 178 height 181
click at [437, 18] on icon "button" at bounding box center [437, 17] width 7 height 7
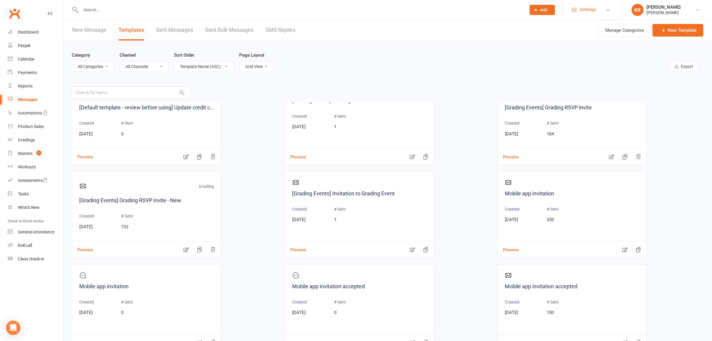
click at [607, 14] on link "Settings" at bounding box center [593, 9] width 42 height 13
click at [589, 165] on link "Account Profile" at bounding box center [593, 167] width 60 height 14
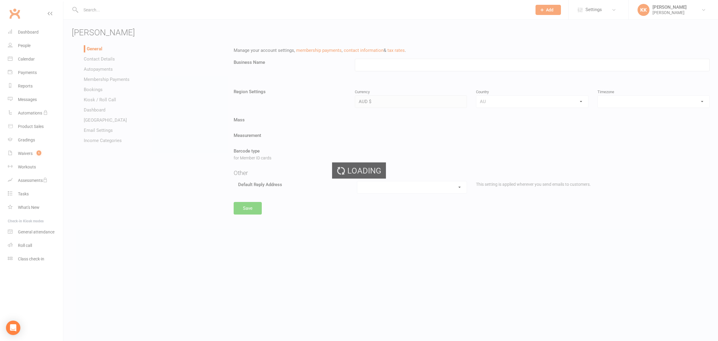
type input "[PERSON_NAME]"
select select "[GEOGRAPHIC_DATA]/[GEOGRAPHIC_DATA]"
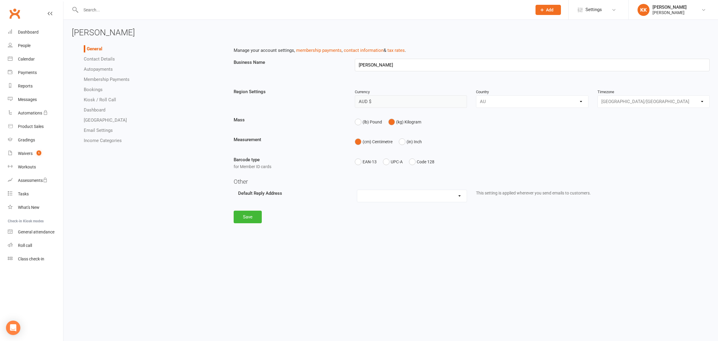
click at [104, 59] on link "Contact Details" at bounding box center [99, 58] width 31 height 5
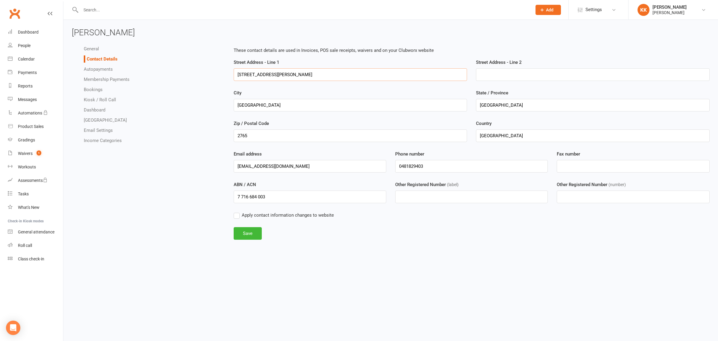
drag, startPoint x: 302, startPoint y: 77, endPoint x: 177, endPoint y: 95, distance: 125.5
click at [177, 95] on div "General Contact Details Autopayments Membership Payments Bookings Kiosk / Roll …" at bounding box center [390, 145] width 647 height 207
type input "[STREET_ADDRESS]"
click at [253, 234] on button "Save" at bounding box center [248, 233] width 28 height 13
click at [102, 69] on link "Autopayments" at bounding box center [98, 68] width 29 height 5
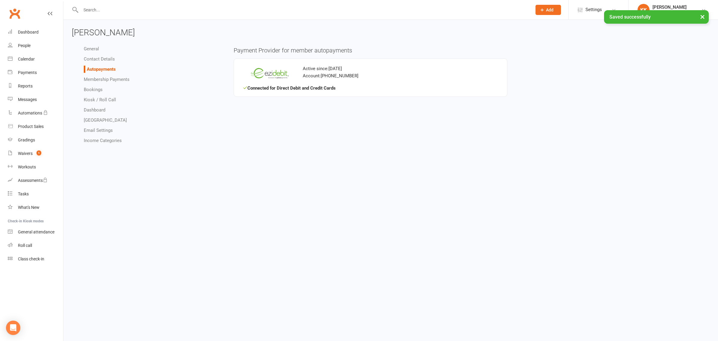
click at [105, 56] on link "Contact Details" at bounding box center [99, 58] width 31 height 5
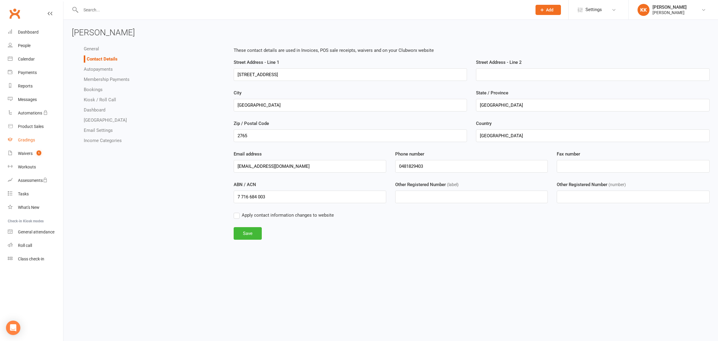
click at [23, 140] on div "Gradings" at bounding box center [26, 139] width 17 height 5
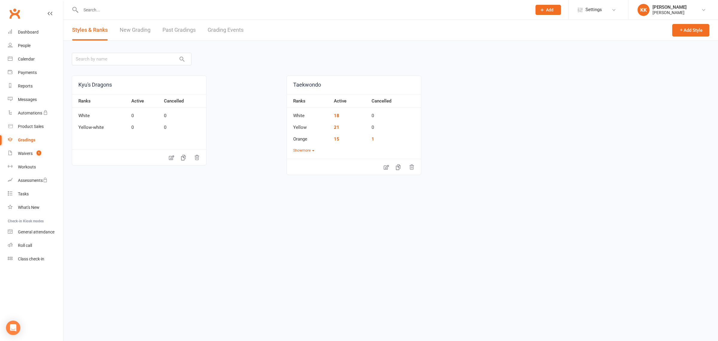
click at [234, 29] on link "Grading Events" at bounding box center [226, 30] width 36 height 21
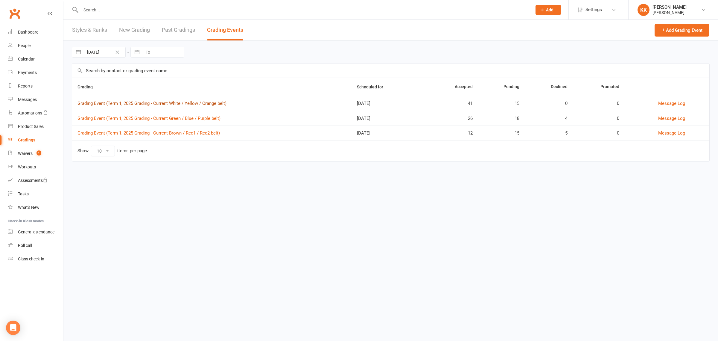
click at [186, 104] on link "Grading Event (Term 1, 2025 Grading - Current White / Yellow / Orange belt)" at bounding box center [151, 103] width 149 height 5
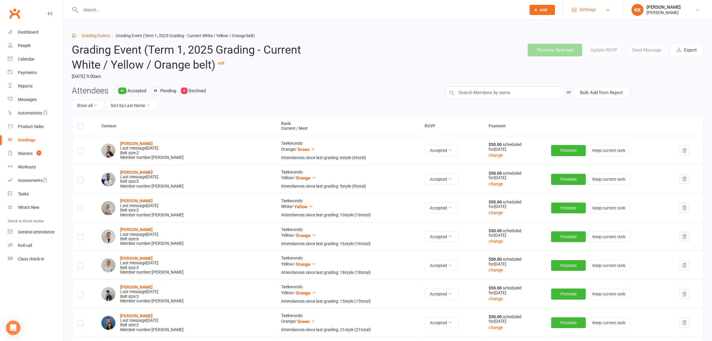
scroll to position [762, 0]
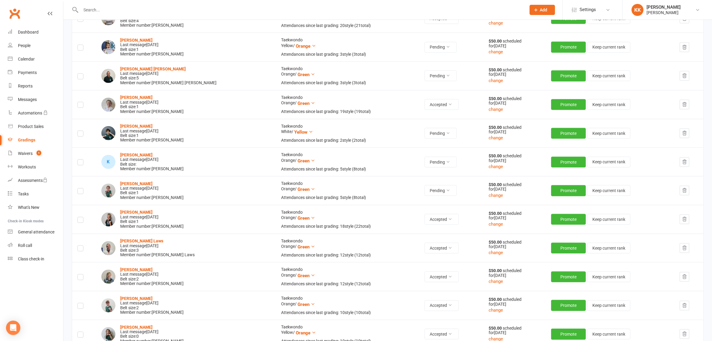
click at [81, 163] on label at bounding box center [80, 163] width 6 height 0
click at [81, 159] on input "checkbox" at bounding box center [80, 159] width 6 height 0
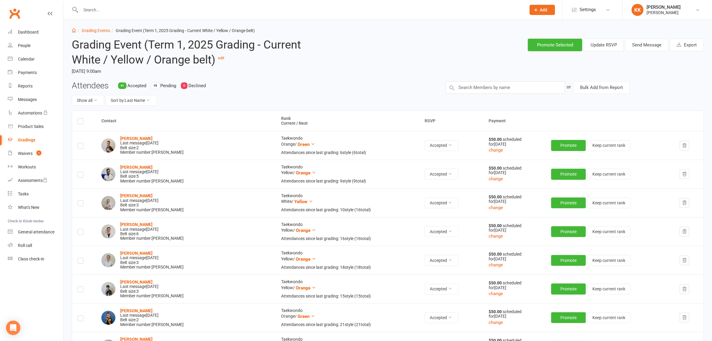
scroll to position [0, 0]
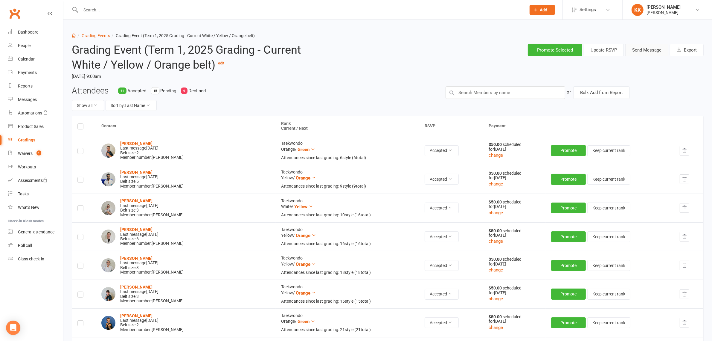
click at [636, 50] on button "Send Message" at bounding box center [647, 50] width 43 height 13
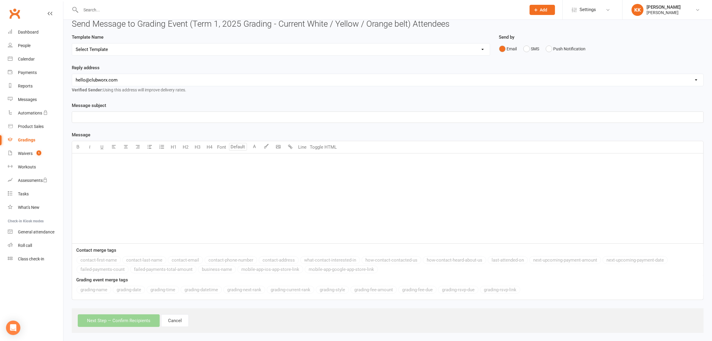
scroll to position [31, 0]
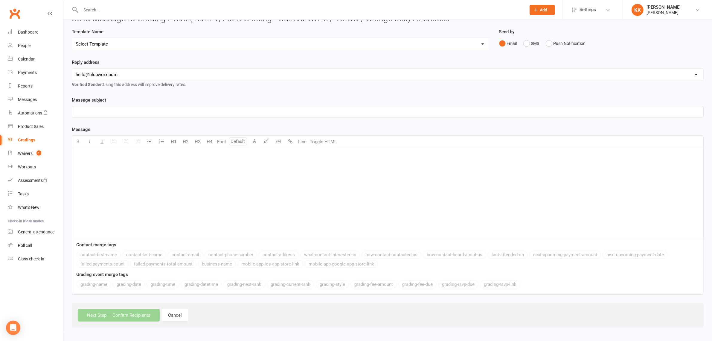
click at [119, 45] on select "Select Template [Email] Grading RSVP invite [Email] Grading RSVP invite - New […" at bounding box center [281, 44] width 418 height 12
select select "1"
click at [72, 38] on select "Select Template [Email] Grading RSVP invite [Email] Grading RSVP invite - New […" at bounding box center [281, 44] width 418 height 12
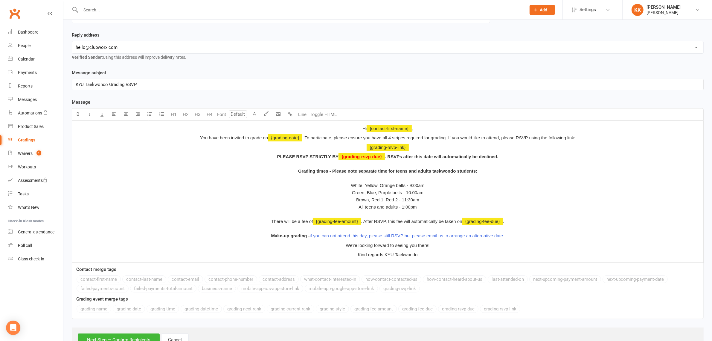
scroll to position [82, 0]
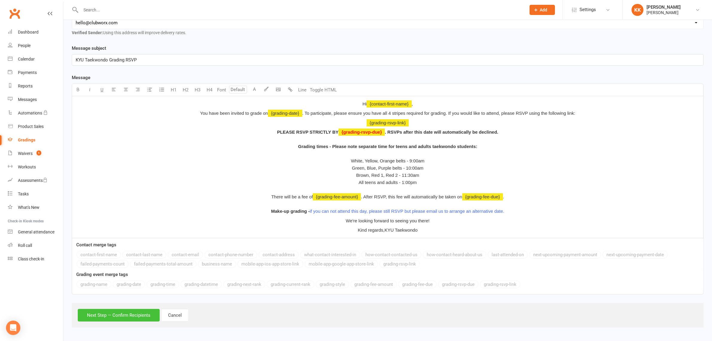
click at [120, 317] on button "Next Step — Confirm Recipients" at bounding box center [119, 314] width 82 height 13
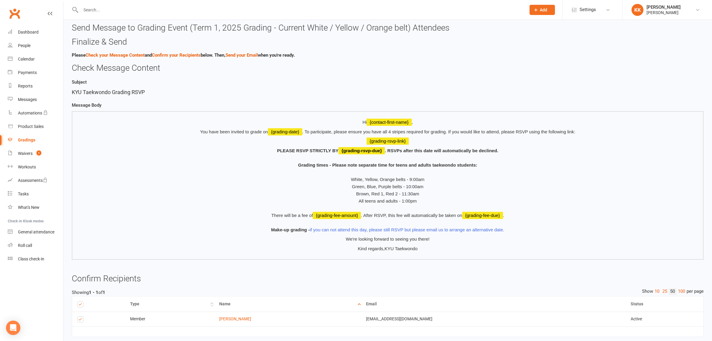
scroll to position [54, 0]
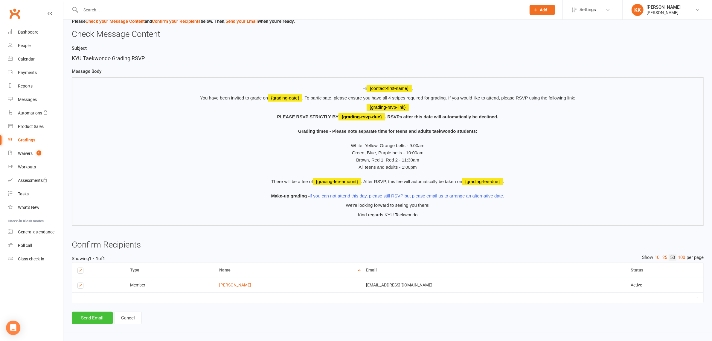
click at [86, 313] on button "Send Email" at bounding box center [92, 317] width 41 height 13
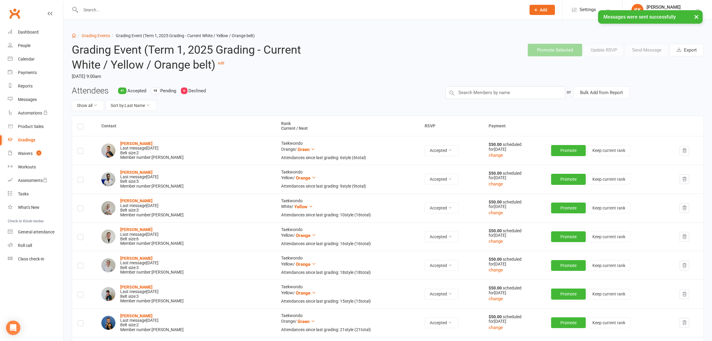
click at [285, 78] on time "[DATE] 9:00am" at bounding box center [201, 76] width 258 height 10
click at [103, 10] on input "text" at bounding box center [300, 10] width 443 height 8
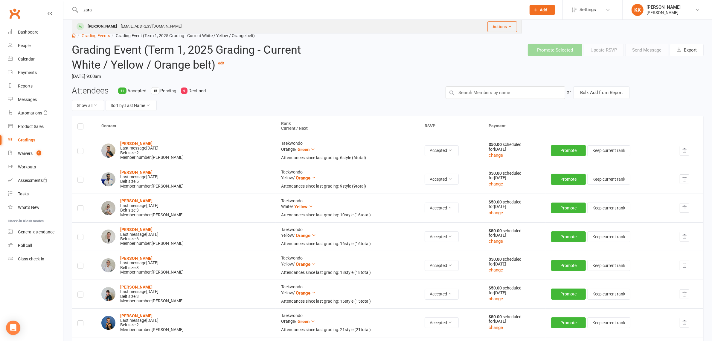
type input "zara"
click at [119, 29] on div "[EMAIL_ADDRESS][DOMAIN_NAME]" at bounding box center [151, 26] width 64 height 9
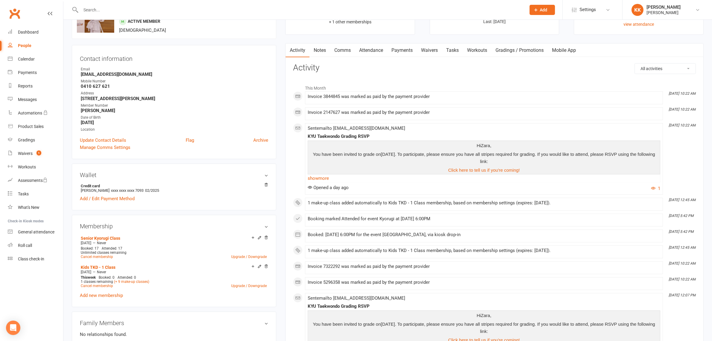
scroll to position [37, 0]
click at [402, 51] on link "Payments" at bounding box center [402, 51] width 30 height 14
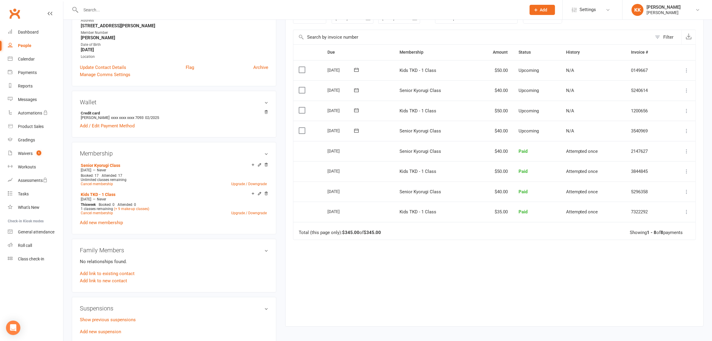
scroll to position [112, 0]
click at [466, 200] on td "Senior Kyorugi Class" at bounding box center [434, 190] width 80 height 20
click at [467, 218] on td "Kids TKD - 1 Class" at bounding box center [434, 210] width 80 height 20
click at [97, 2] on div at bounding box center [297, 9] width 450 height 19
click at [98, 9] on input "text" at bounding box center [300, 10] width 443 height 8
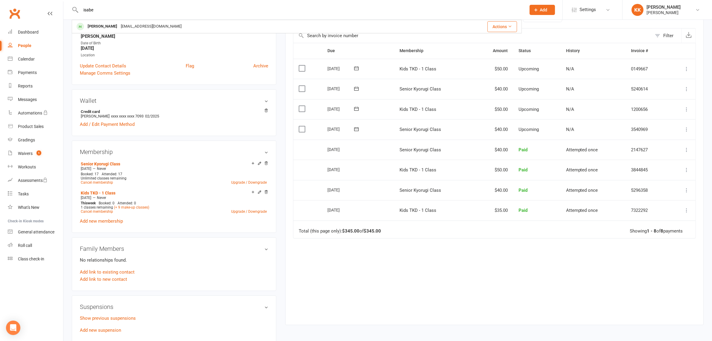
type input "isabe"
